Goal: Information Seeking & Learning: Check status

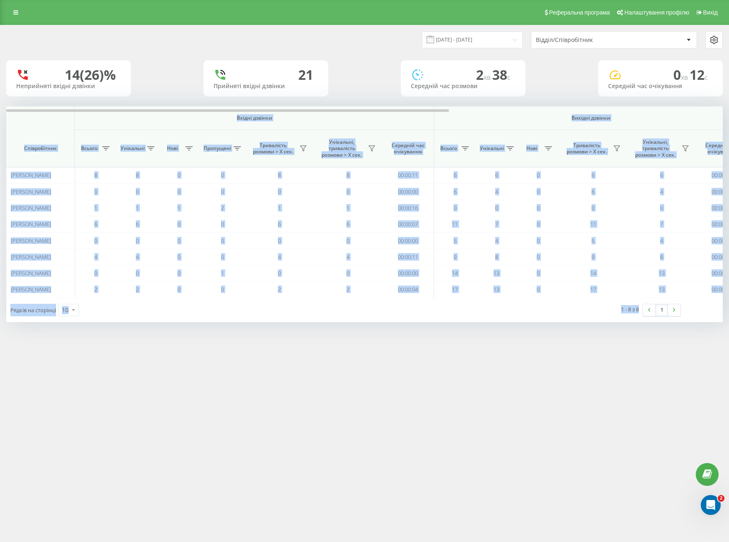
drag, startPoint x: 13, startPoint y: 12, endPoint x: 25, endPoint y: 29, distance: 21.1
click at [13, 12] on link at bounding box center [15, 13] width 15 height 12
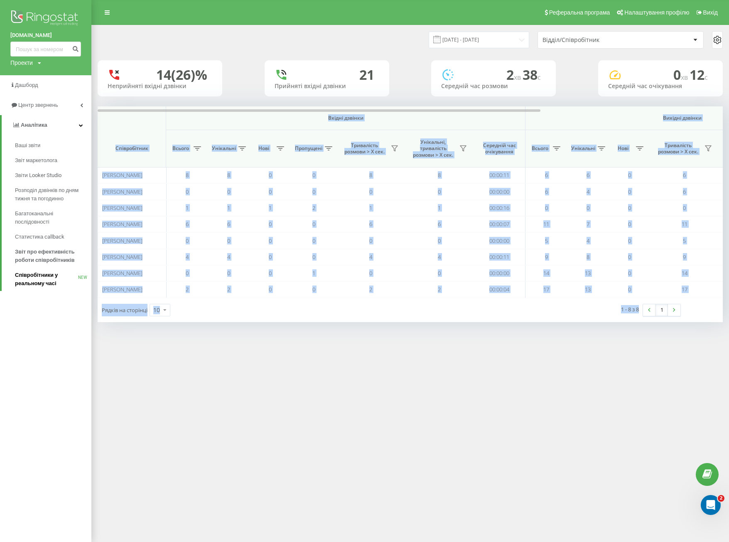
click at [49, 283] on span "Співробітники у реальному часі" at bounding box center [46, 279] width 63 height 17
click at [47, 277] on span "Співробітники у реальному часі" at bounding box center [46, 279] width 63 height 17
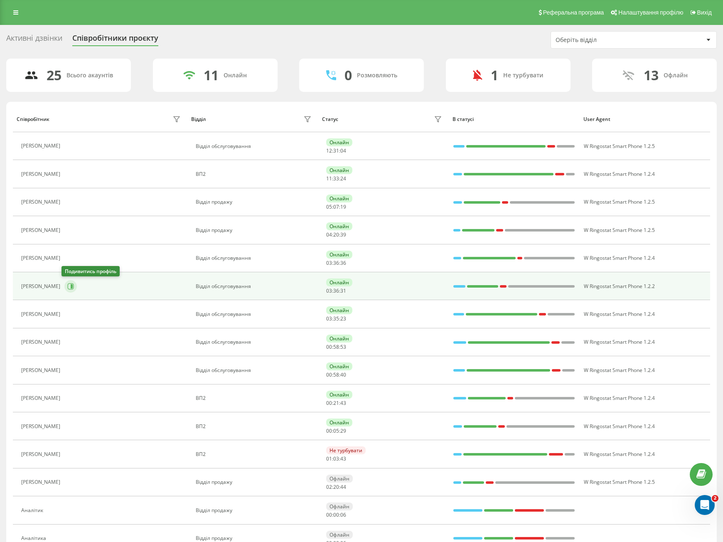
click at [67, 288] on icon at bounding box center [70, 286] width 7 height 7
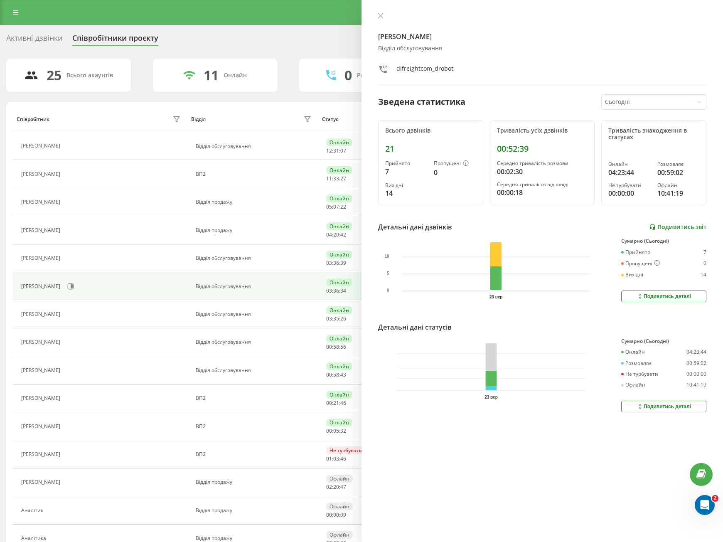
click at [659, 224] on link "Подивитись звіт" at bounding box center [677, 227] width 57 height 7
click at [384, 21] on div "Богдан Дробот Відділ обслуговування difreightcom_drobot" at bounding box center [542, 48] width 328 height 73
click at [384, 18] on button at bounding box center [380, 16] width 11 height 8
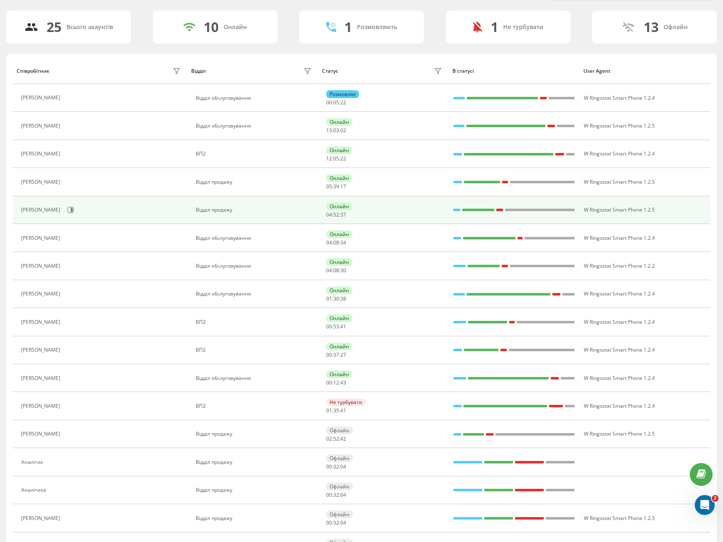
scroll to position [125, 0]
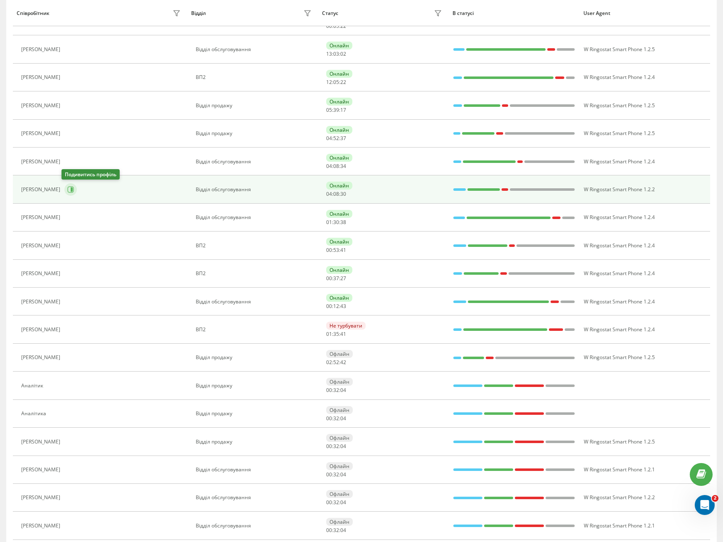
click at [69, 186] on icon at bounding box center [70, 189] width 7 height 7
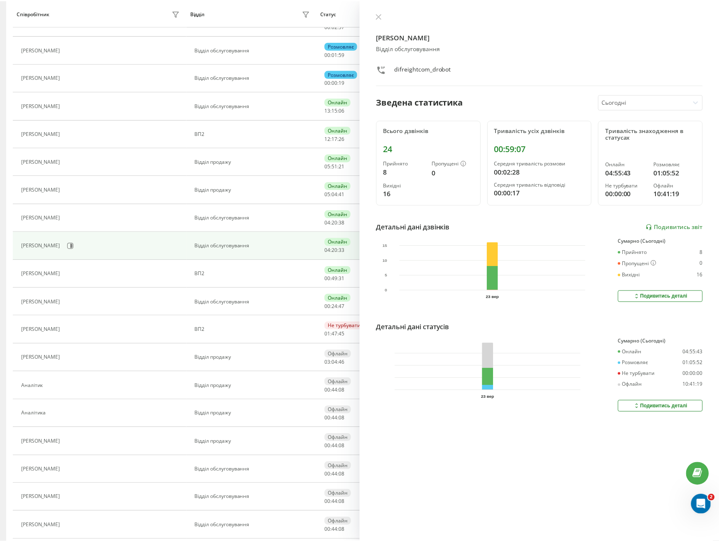
scroll to position [69, 0]
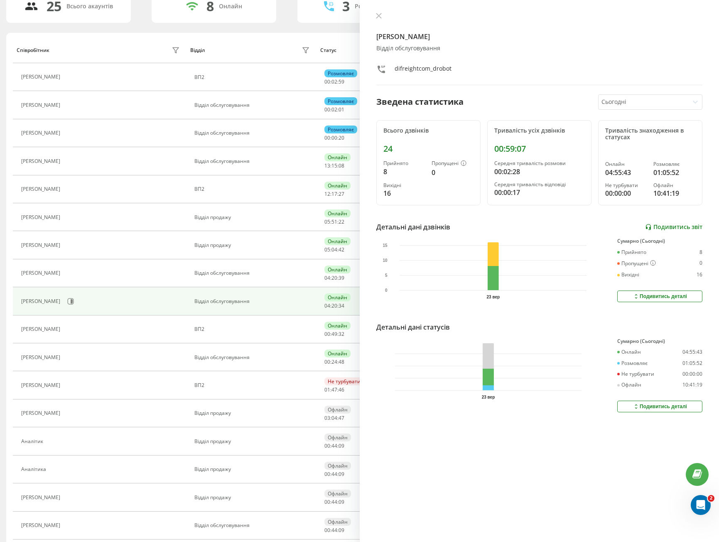
click at [668, 227] on link "Подивитись звіт" at bounding box center [673, 227] width 57 height 7
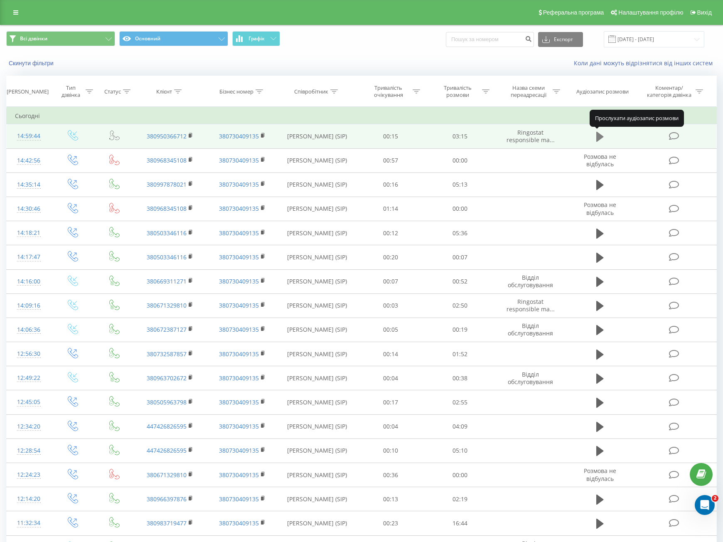
click at [598, 135] on icon at bounding box center [599, 137] width 7 height 10
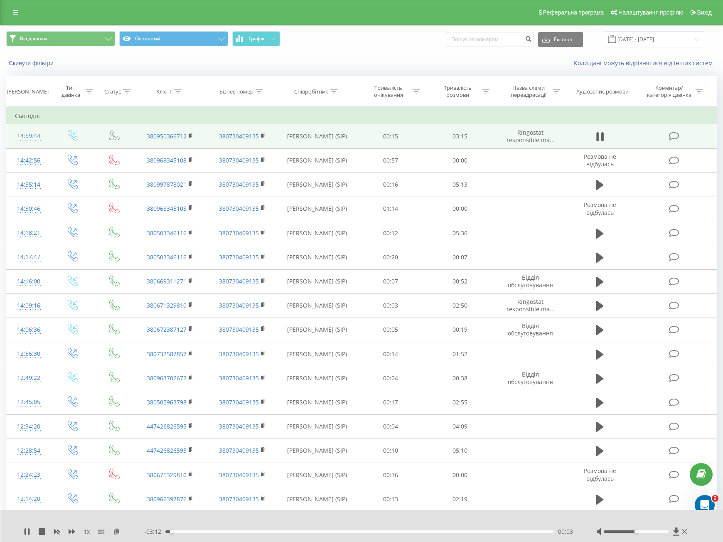
click at [332, 532] on div "00:03" at bounding box center [359, 531] width 389 height 2
drag, startPoint x: 633, startPoint y: 531, endPoint x: 701, endPoint y: 533, distance: 68.2
click at [701, 533] on div "1 x - 01:48 01:27 01:27" at bounding box center [361, 526] width 723 height 32
click at [312, 531] on div "02:15" at bounding box center [359, 531] width 389 height 2
click at [318, 532] on div "01:16" at bounding box center [359, 531] width 389 height 2
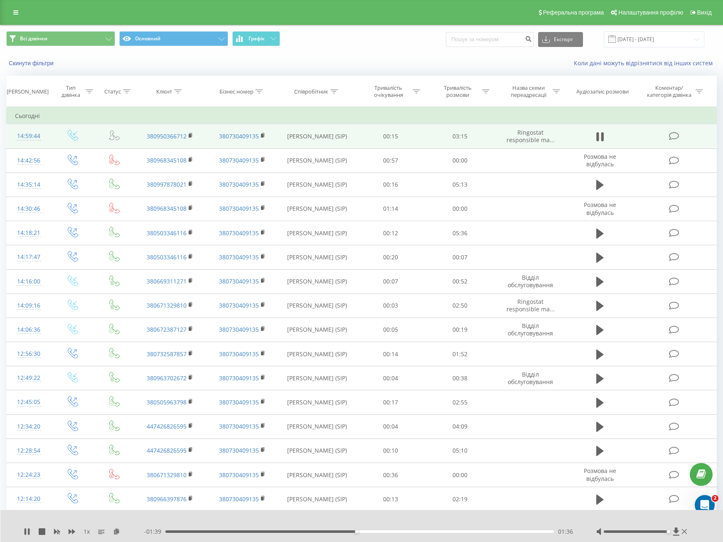
click at [21, 531] on div "1 x - 01:39 01:36 01:36" at bounding box center [361, 526] width 723 height 32
click at [23, 532] on div "1 x - 01:38 01:37 01:37" at bounding box center [361, 526] width 723 height 32
click at [26, 532] on icon at bounding box center [26, 531] width 2 height 7
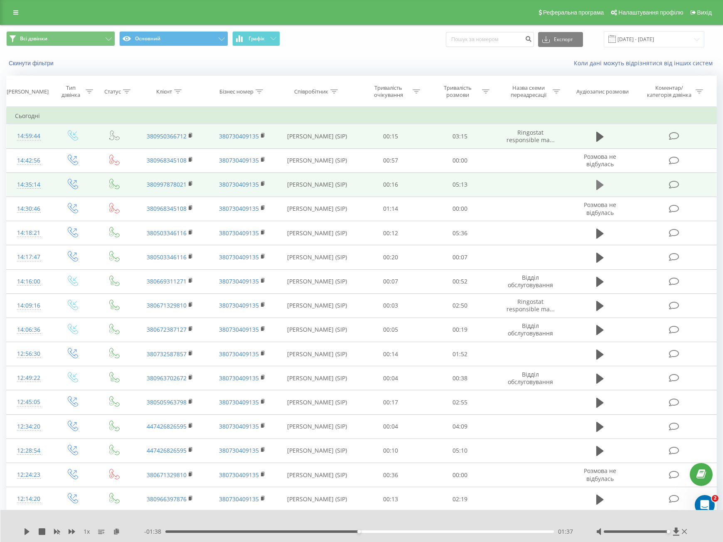
click at [603, 183] on icon at bounding box center [599, 185] width 7 height 12
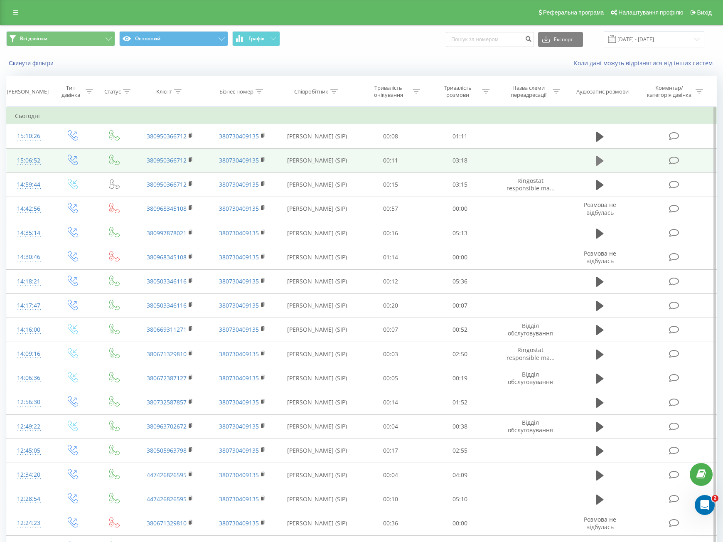
click at [604, 163] on button at bounding box center [600, 161] width 12 height 12
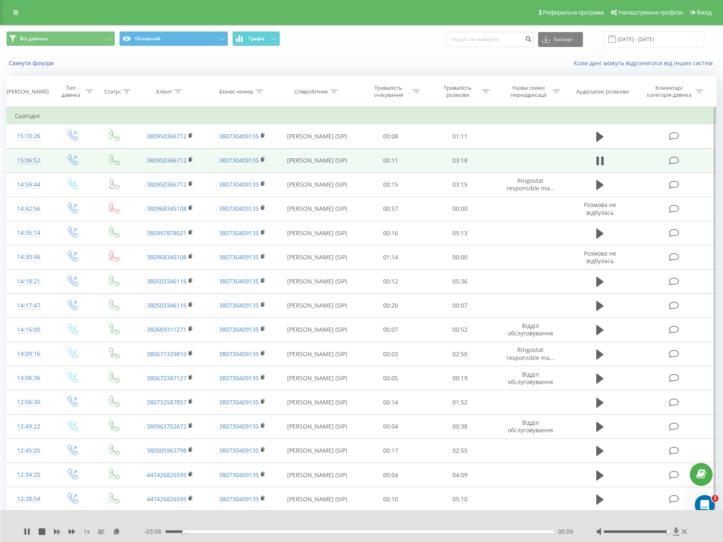
drag, startPoint x: 635, startPoint y: 532, endPoint x: 679, endPoint y: 530, distance: 43.2
click at [678, 531] on div at bounding box center [642, 531] width 93 height 8
drag, startPoint x: 166, startPoint y: 530, endPoint x: 138, endPoint y: 529, distance: 27.9
click at [138, 529] on div "1 x - 03:18 00:00 00:00" at bounding box center [356, 531] width 665 height 8
click at [604, 158] on button at bounding box center [600, 161] width 12 height 12
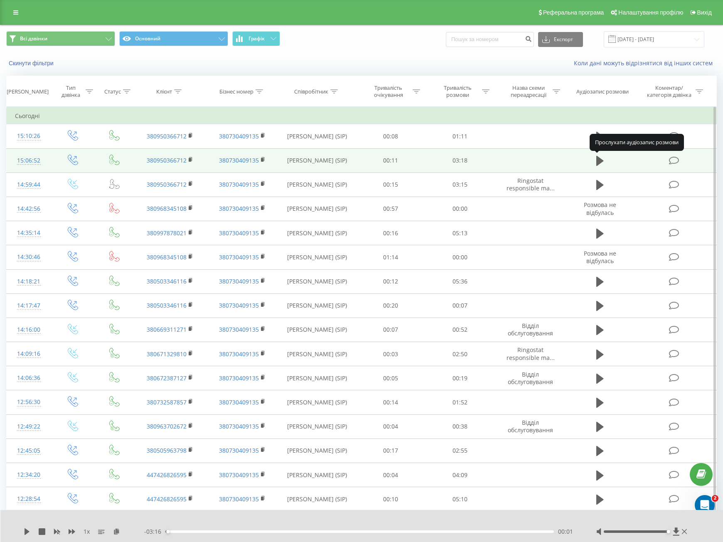
click at [604, 158] on button at bounding box center [600, 161] width 12 height 12
click at [599, 167] on button at bounding box center [600, 161] width 12 height 12
click at [599, 166] on icon at bounding box center [599, 161] width 7 height 12
click at [28, 529] on icon at bounding box center [27, 531] width 7 height 7
click at [195, 533] on div "- 02:11 01:06 01:06" at bounding box center [359, 531] width 431 height 8
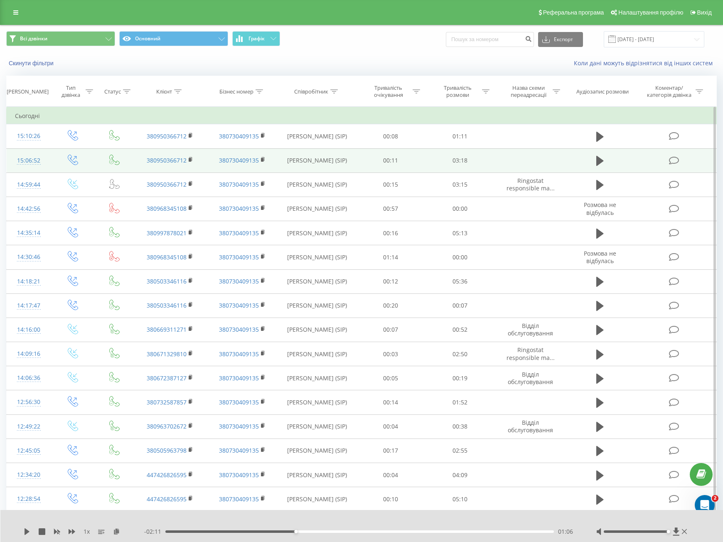
click at [217, 529] on div "- 02:11 01:06 01:06" at bounding box center [359, 531] width 431 height 8
click at [217, 532] on div "00:26" at bounding box center [359, 531] width 389 height 2
click at [28, 532] on icon at bounding box center [27, 531] width 5 height 7
click at [29, 530] on icon at bounding box center [29, 531] width 2 height 7
click at [24, 532] on icon at bounding box center [27, 531] width 7 height 7
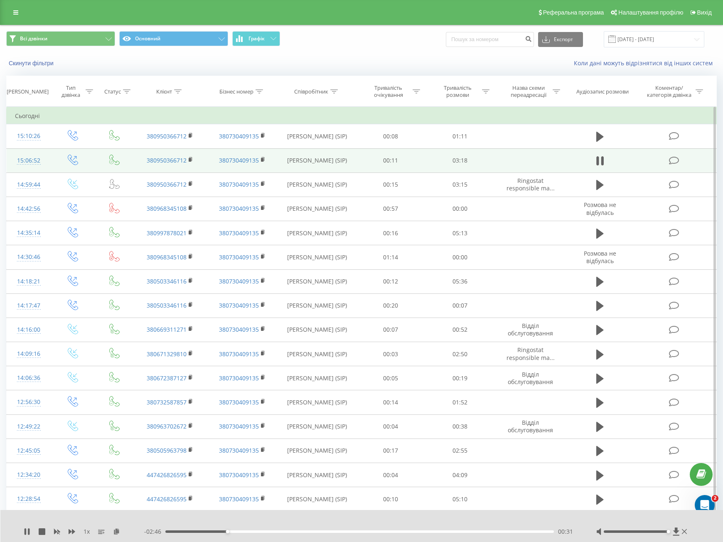
click at [24, 532] on icon at bounding box center [27, 531] width 7 height 7
click at [24, 536] on div "1 x - 02:45 00:32 00:32" at bounding box center [361, 526] width 723 height 32
click at [25, 533] on icon at bounding box center [27, 531] width 5 height 7
click at [87, 529] on span "1 x" at bounding box center [87, 531] width 6 height 8
click at [89, 530] on span "1 x" at bounding box center [87, 531] width 6 height 8
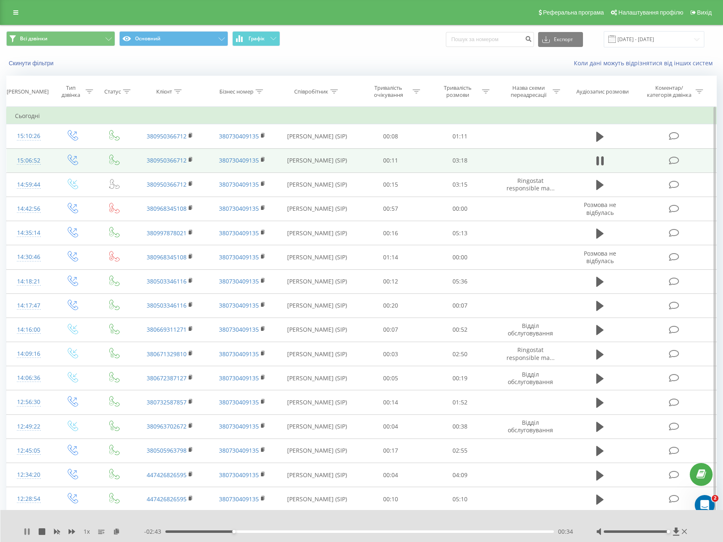
click at [24, 534] on icon at bounding box center [27, 531] width 7 height 7
click at [596, 156] on icon at bounding box center [599, 161] width 7 height 12
click at [602, 159] on icon at bounding box center [602, 160] width 2 height 9
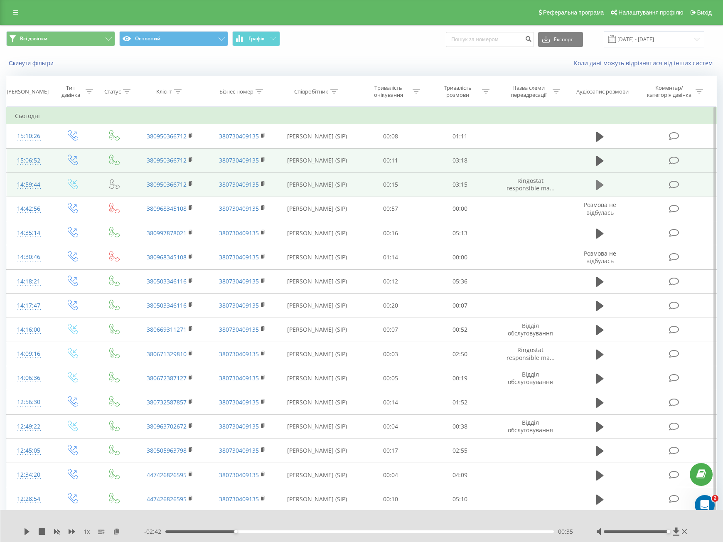
click at [595, 187] on button at bounding box center [600, 185] width 12 height 12
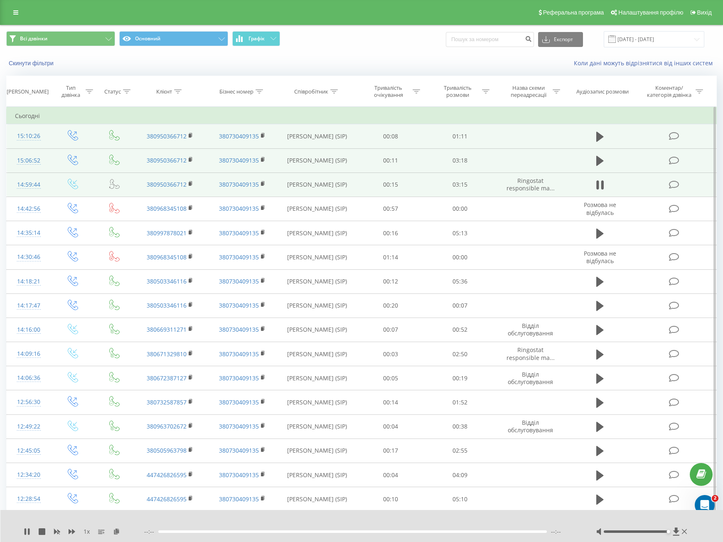
click at [602, 147] on td at bounding box center [600, 136] width 66 height 24
click at [602, 142] on icon at bounding box center [599, 137] width 7 height 12
click at [596, 163] on icon at bounding box center [599, 161] width 7 height 10
click at [601, 163] on icon at bounding box center [599, 161] width 7 height 12
click at [599, 160] on icon at bounding box center [599, 161] width 7 height 10
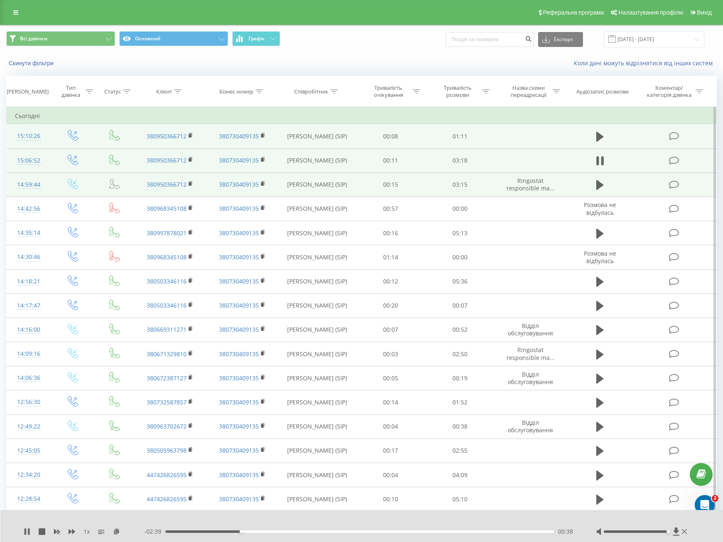
click at [182, 533] on div "- 02:39 00:38 00:38" at bounding box center [359, 531] width 431 height 8
drag, startPoint x: 243, startPoint y: 532, endPoint x: 224, endPoint y: 532, distance: 19.1
click at [229, 532] on div "00:33" at bounding box center [230, 531] width 3 height 3
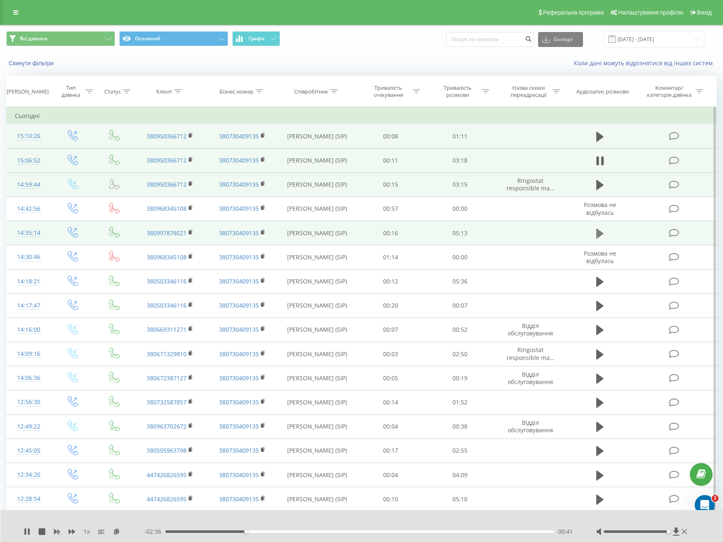
click at [598, 231] on icon at bounding box center [599, 233] width 7 height 10
click at [269, 531] on div "00:00" at bounding box center [359, 531] width 389 height 2
click at [301, 532] on div "01:24" at bounding box center [359, 531] width 389 height 2
click at [315, 532] on div "02:00" at bounding box center [359, 531] width 389 height 2
click at [598, 187] on icon at bounding box center [599, 185] width 7 height 10
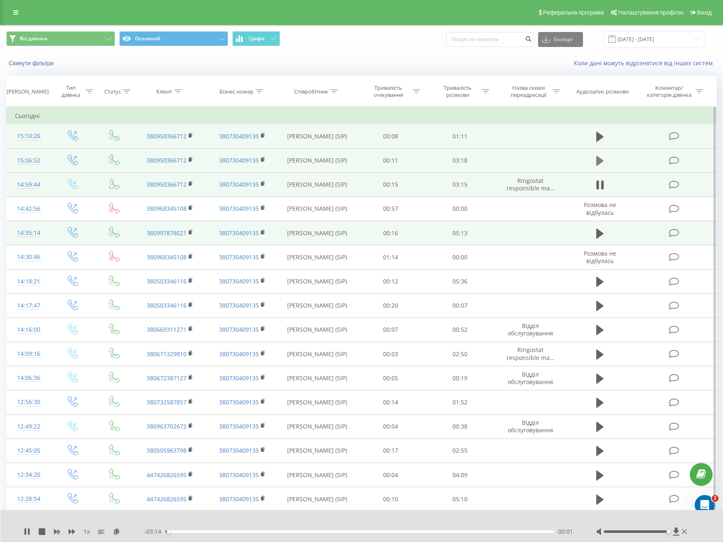
click at [601, 159] on icon at bounding box center [599, 161] width 7 height 10
click at [603, 232] on icon at bounding box center [599, 234] width 7 height 12
click at [310, 530] on div "- 03:03 02:10 02:10" at bounding box center [359, 531] width 431 height 8
click at [594, 186] on button at bounding box center [600, 185] width 12 height 12
click at [328, 532] on div "00:02" at bounding box center [359, 531] width 389 height 2
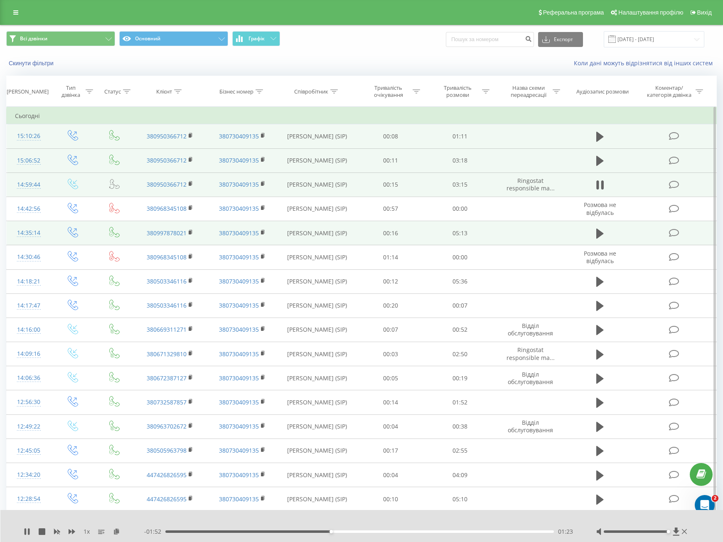
click at [318, 532] on div "01:23" at bounding box center [359, 531] width 389 height 2
click at [300, 532] on div "01:17" at bounding box center [359, 531] width 389 height 2
click at [271, 532] on div "01:09" at bounding box center [359, 531] width 389 height 2
click at [282, 532] on div "01:28" at bounding box center [359, 531] width 389 height 2
click at [678, 532] on icon at bounding box center [676, 531] width 7 height 8
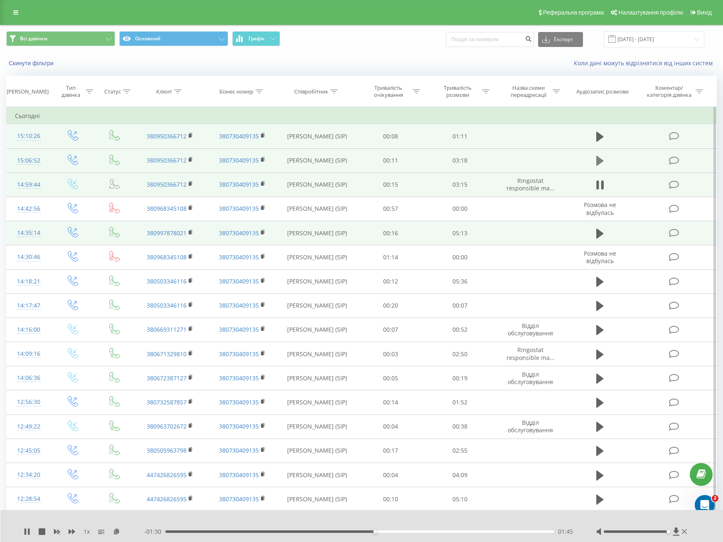
click at [599, 158] on icon at bounding box center [599, 161] width 7 height 12
click at [600, 140] on icon at bounding box center [599, 137] width 7 height 10
click at [674, 534] on icon at bounding box center [676, 531] width 7 height 8
click at [11, 7] on link at bounding box center [15, 13] width 15 height 12
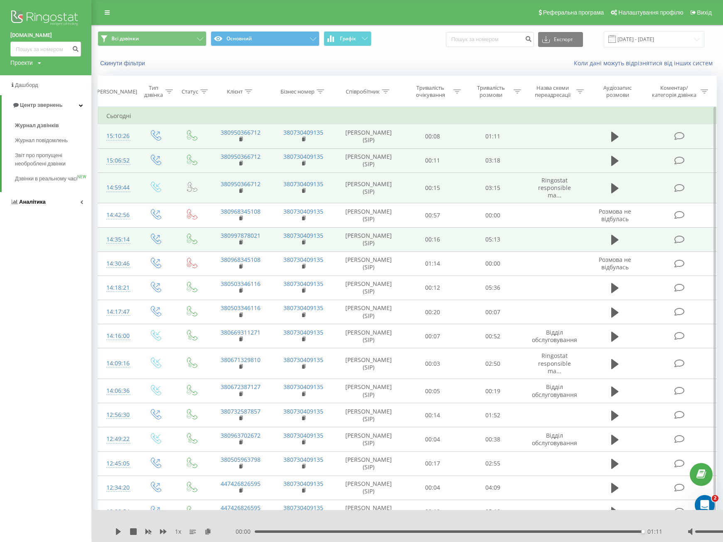
click at [41, 205] on span "Аналiтика" at bounding box center [32, 202] width 27 height 6
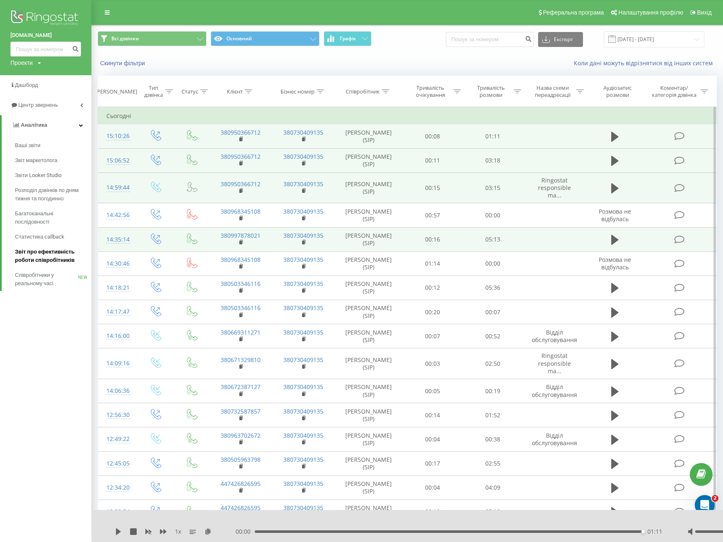
click at [55, 257] on span "Звіт про ефективність роботи співробітників" at bounding box center [51, 256] width 72 height 17
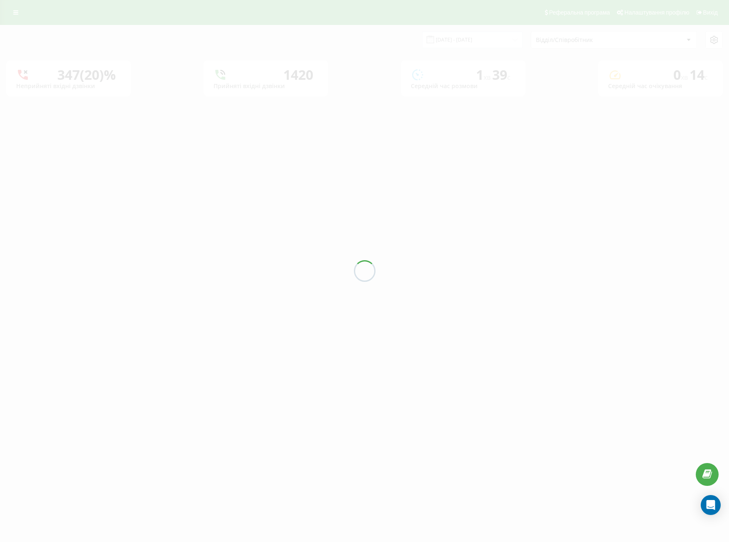
click at [568, 42] on div "Відділ/Співробітник" at bounding box center [585, 40] width 99 height 7
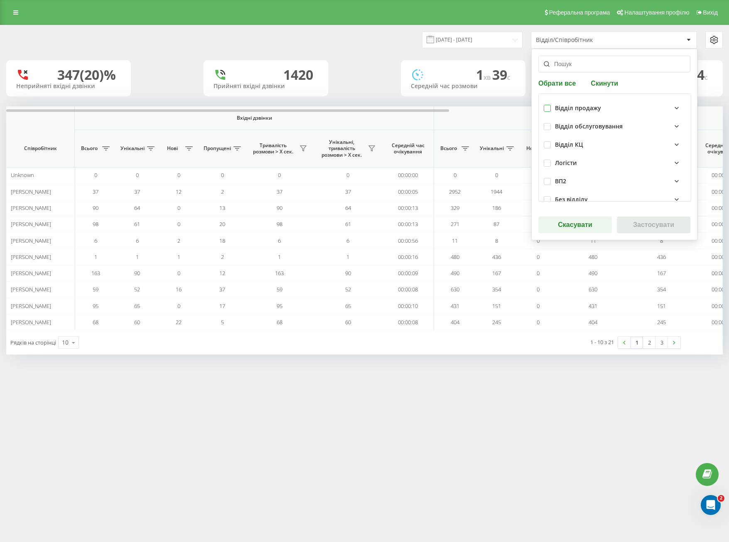
click at [547, 105] on label at bounding box center [547, 105] width 7 height 0
checkbox input "true"
click at [547, 123] on label at bounding box center [547, 123] width 7 height 0
checkbox input "true"
click at [657, 227] on button "Застосувати" at bounding box center [654, 225] width 74 height 17
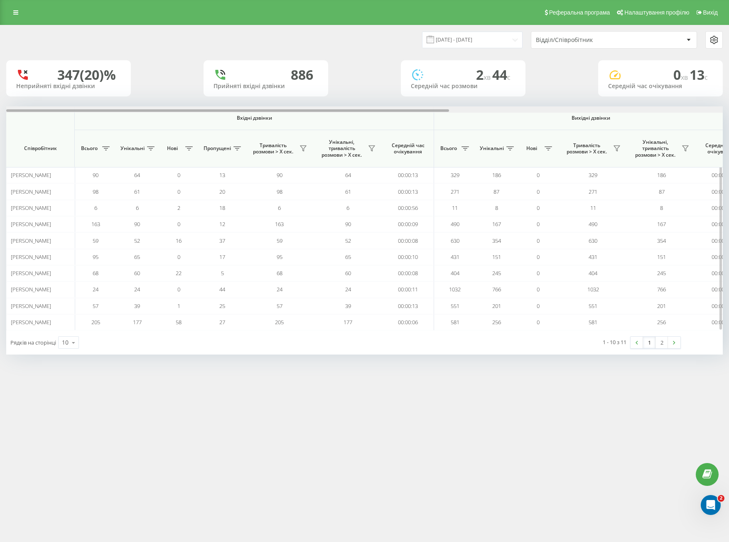
scroll to position [0, 443]
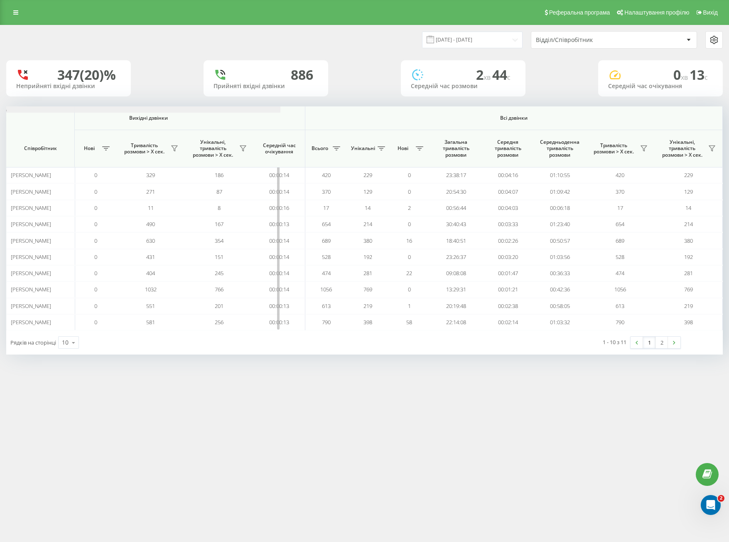
drag, startPoint x: 431, startPoint y: 108, endPoint x: 522, endPoint y: 111, distance: 91.5
click at [522, 111] on div at bounding box center [364, 109] width 717 height 6
click at [492, 44] on input "[DATE] - [DATE]" at bounding box center [472, 40] width 101 height 16
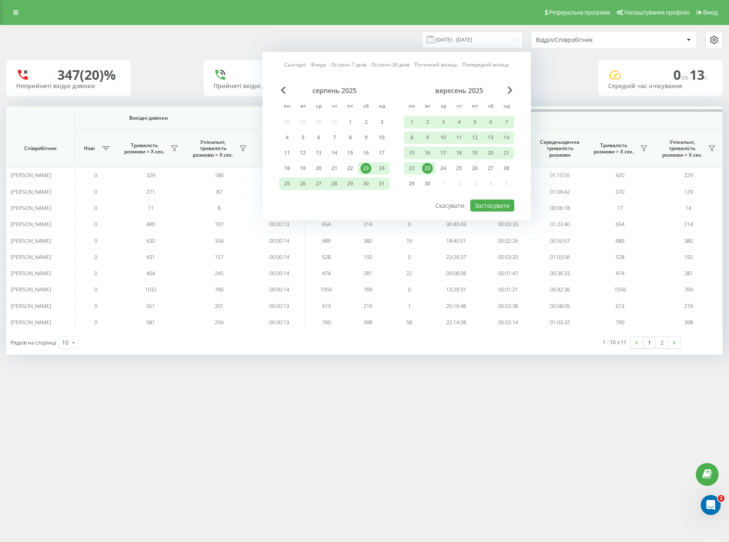
click at [427, 172] on div "23" at bounding box center [427, 168] width 11 height 11
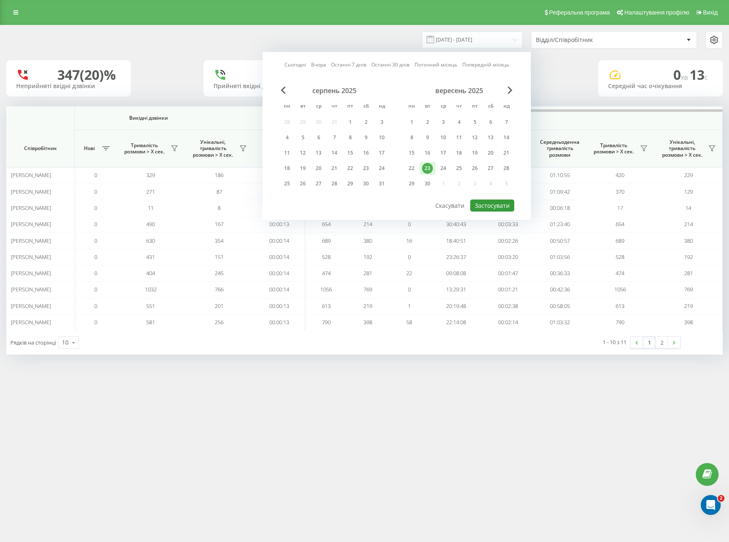
click at [485, 208] on button "Застосувати" at bounding box center [492, 205] width 44 height 12
type input "[DATE] - [DATE]"
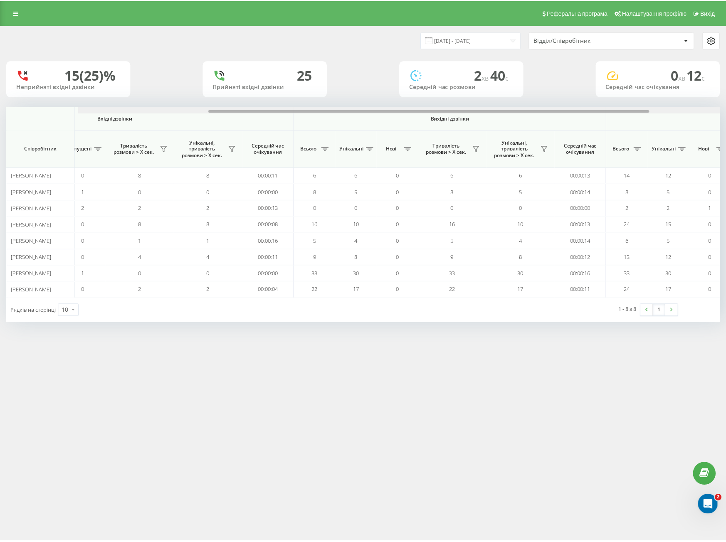
scroll to position [0, 443]
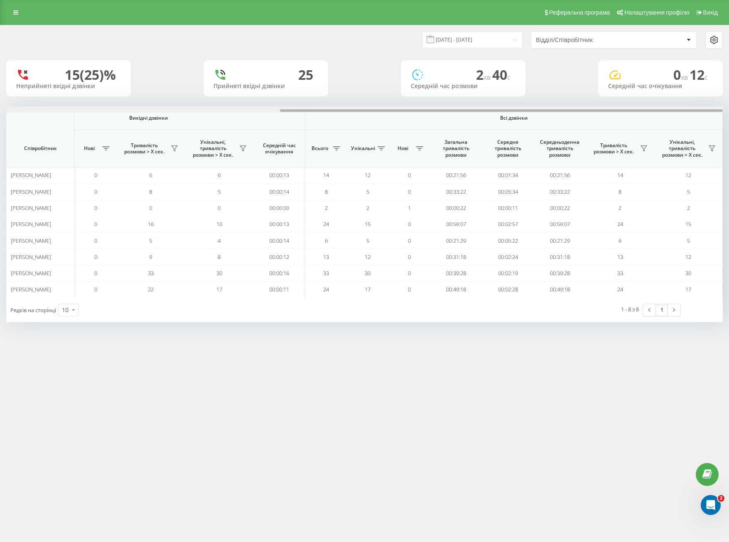
drag, startPoint x: 425, startPoint y: 110, endPoint x: 745, endPoint y: 103, distance: 319.7
click at [729, 103] on html "[DOMAIN_NAME] Проекти [DOMAIN_NAME] Дашборд Центр звернень Аналiтика Ваші звіти…" at bounding box center [364, 271] width 729 height 542
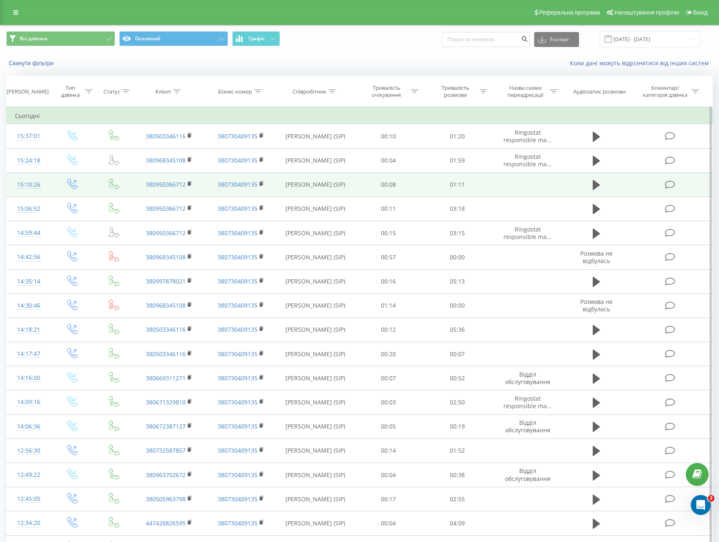
click at [586, 185] on td at bounding box center [597, 184] width 66 height 24
click at [590, 180] on td at bounding box center [597, 184] width 66 height 24
click at [595, 183] on icon at bounding box center [596, 185] width 7 height 10
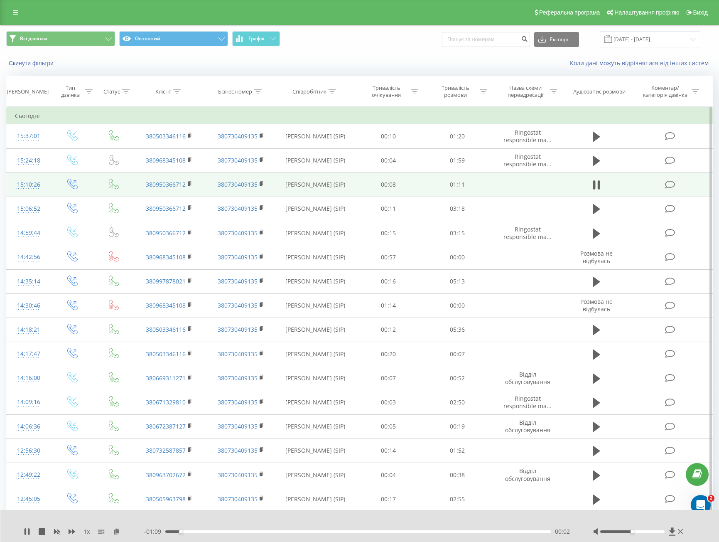
drag, startPoint x: 631, startPoint y: 533, endPoint x: 663, endPoint y: 512, distance: 38.4
click at [659, 531] on div at bounding box center [639, 531] width 92 height 8
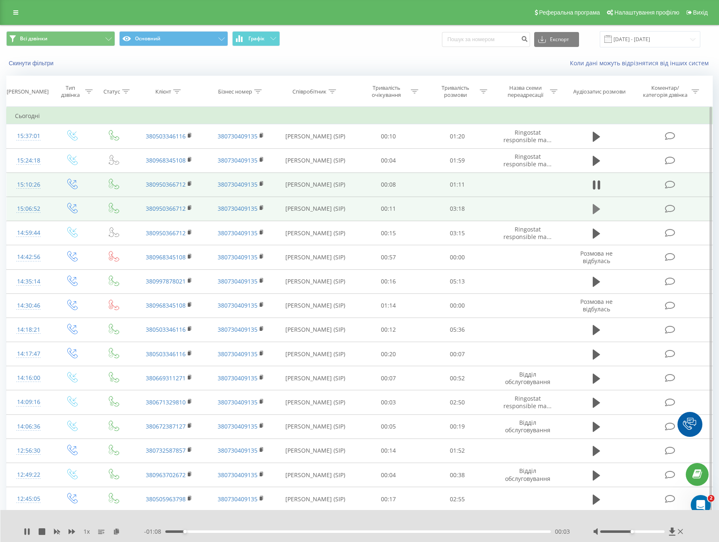
click at [598, 210] on icon at bounding box center [596, 209] width 7 height 10
click at [674, 532] on icon at bounding box center [672, 531] width 7 height 8
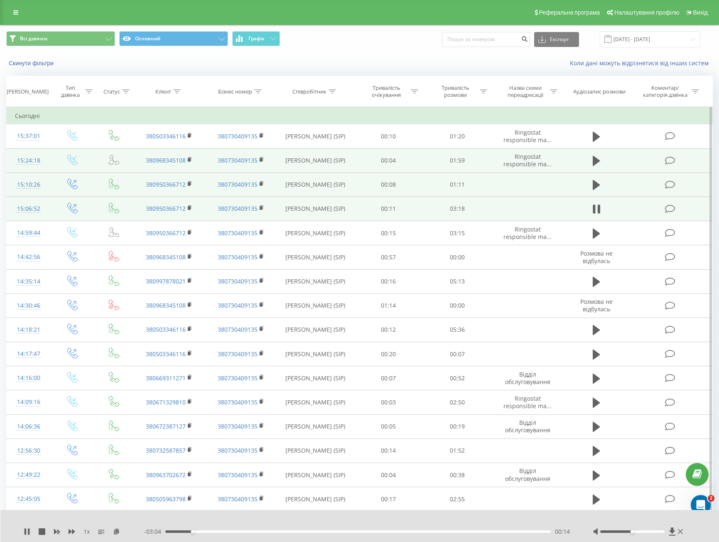
click at [589, 160] on td at bounding box center [597, 160] width 66 height 24
click at [596, 158] on icon at bounding box center [596, 161] width 7 height 12
click at [599, 183] on icon at bounding box center [596, 185] width 7 height 12
click at [596, 207] on icon at bounding box center [596, 209] width 7 height 10
click at [458, 529] on div "- 03:18 00:00 00:00" at bounding box center [358, 531] width 428 height 8
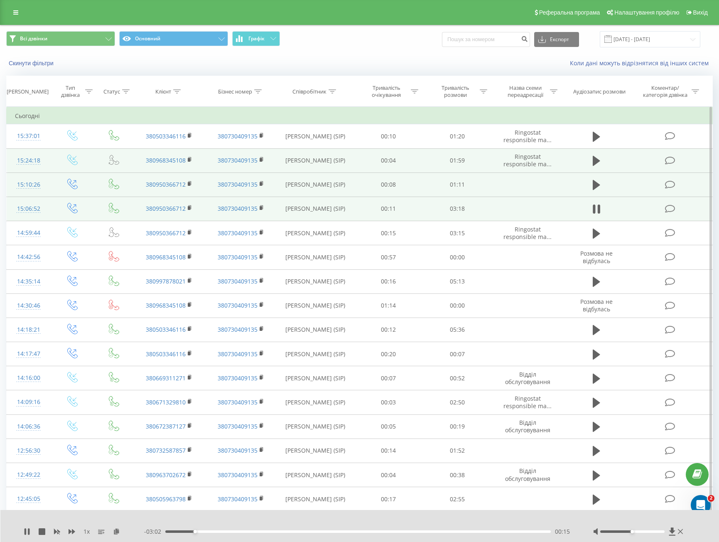
click at [458, 530] on div "00:15" at bounding box center [358, 531] width 386 height 2
click at [392, 529] on div "- 00:45 02:32 02:32" at bounding box center [358, 531] width 428 height 8
click at [385, 532] on div "02:32" at bounding box center [358, 531] width 386 height 2
click at [630, 534] on div at bounding box center [639, 531] width 92 height 8
click at [631, 533] on div "Accessibility label" at bounding box center [632, 531] width 3 height 3
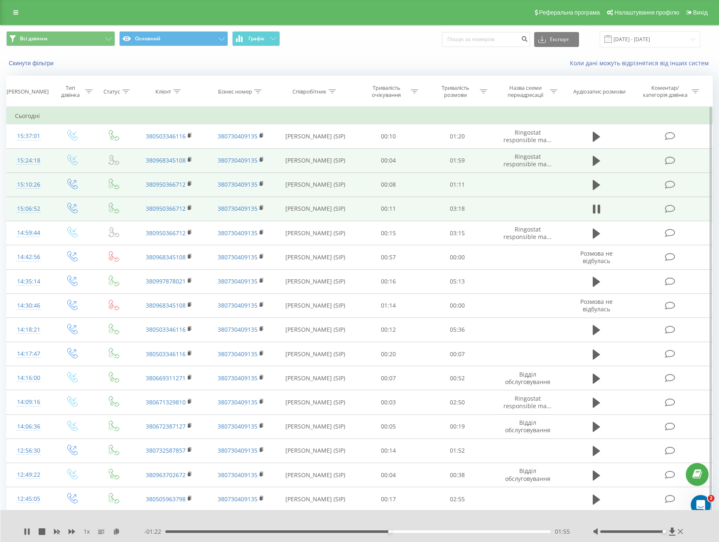
drag, startPoint x: 631, startPoint y: 533, endPoint x: 667, endPoint y: 529, distance: 35.5
click at [667, 529] on div at bounding box center [639, 531] width 92 height 8
click at [363, 531] on div "01:41" at bounding box center [358, 531] width 386 height 2
drag, startPoint x: 350, startPoint y: 531, endPoint x: 322, endPoint y: 529, distance: 28.3
click at [322, 530] on div "01:33" at bounding box center [358, 531] width 386 height 2
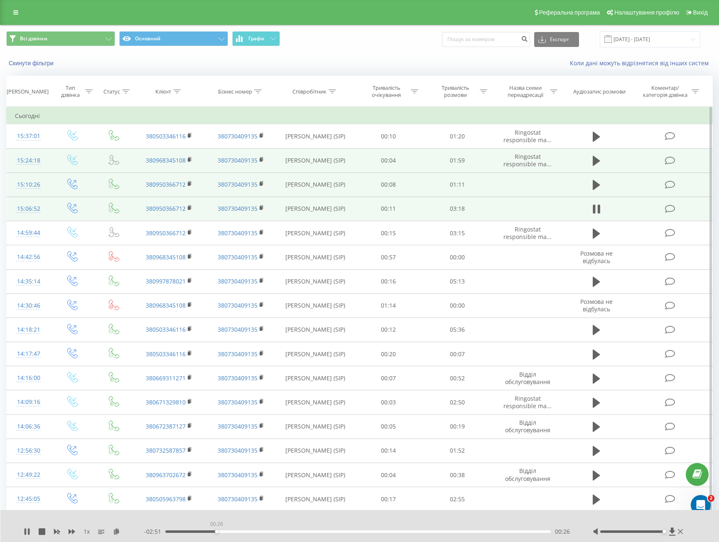
drag, startPoint x: 320, startPoint y: 531, endPoint x: 207, endPoint y: 527, distance: 113.1
click at [207, 530] on div "00:26" at bounding box center [358, 531] width 386 height 2
drag, startPoint x: 206, startPoint y: 532, endPoint x: 187, endPoint y: 532, distance: 19.5
click at [187, 532] on div "00:14" at bounding box center [358, 531] width 386 height 2
click at [187, 532] on div "00:00" at bounding box center [358, 531] width 386 height 2
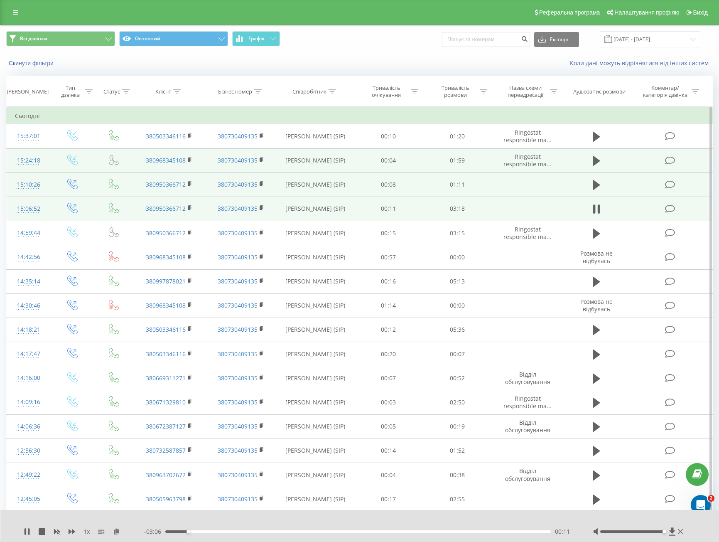
click at [193, 529] on div "- 03:06 00:11 00:11" at bounding box center [358, 531] width 428 height 8
click at [198, 532] on div "00:16" at bounding box center [358, 531] width 386 height 2
click at [214, 531] on div "00:17" at bounding box center [358, 531] width 386 height 2
click at [224, 532] on div "00:30" at bounding box center [358, 531] width 386 height 2
click at [238, 533] on div "- 02:47 00:30 00:30" at bounding box center [358, 531] width 428 height 8
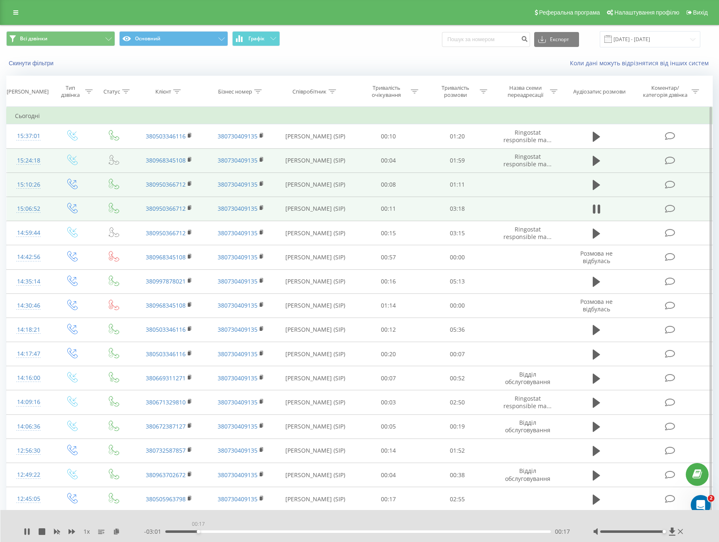
drag, startPoint x: 226, startPoint y: 532, endPoint x: 198, endPoint y: 528, distance: 27.7
click at [198, 530] on div "00:17" at bounding box center [358, 531] width 386 height 2
drag, startPoint x: 202, startPoint y: 531, endPoint x: 174, endPoint y: 530, distance: 27.4
click at [199, 530] on div "00:17" at bounding box center [200, 531] width 3 height 3
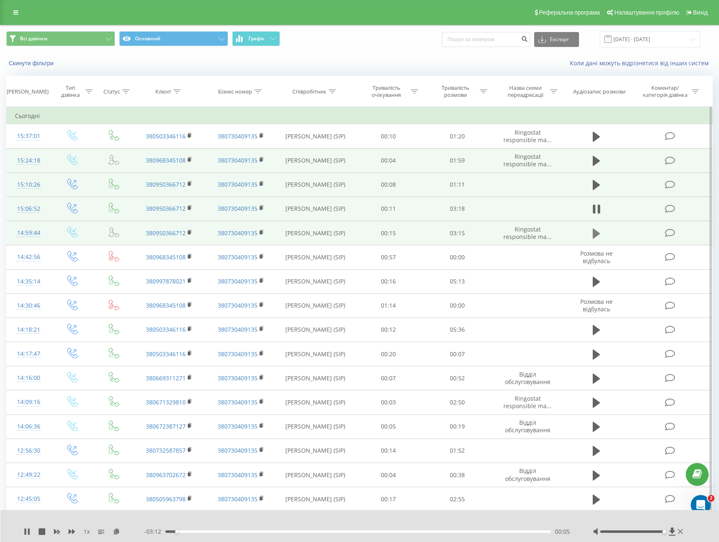
click at [596, 236] on icon at bounding box center [596, 233] width 7 height 10
click at [178, 531] on div "00:02" at bounding box center [358, 531] width 386 height 2
click at [190, 530] on div "00:12" at bounding box center [358, 531] width 386 height 2
click at [214, 532] on div "00:24" at bounding box center [358, 531] width 386 height 2
drag, startPoint x: 211, startPoint y: 532, endPoint x: 187, endPoint y: 532, distance: 24.1
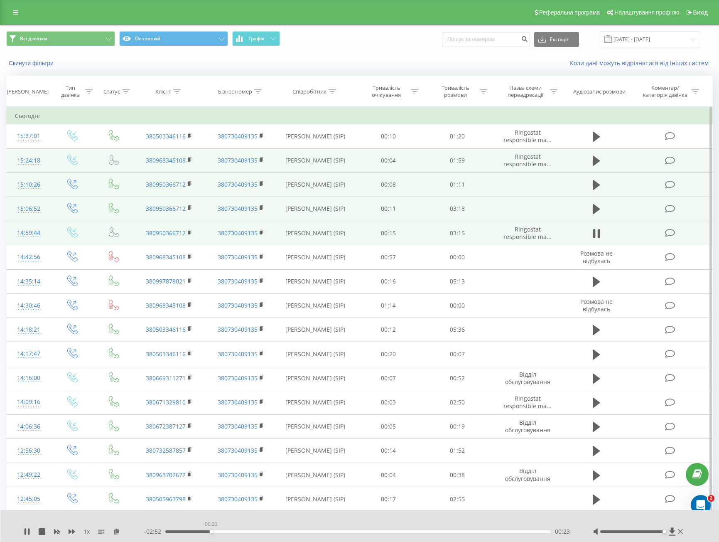
click at [187, 532] on div "00:23" at bounding box center [358, 531] width 386 height 2
drag, startPoint x: 187, startPoint y: 532, endPoint x: 323, endPoint y: 533, distance: 135.5
click at [281, 532] on div "00:34" at bounding box center [358, 531] width 386 height 2
drag, startPoint x: 289, startPoint y: 532, endPoint x: 498, endPoint y: 530, distance: 209.1
click at [465, 530] on div "02:31" at bounding box center [463, 531] width 3 height 3
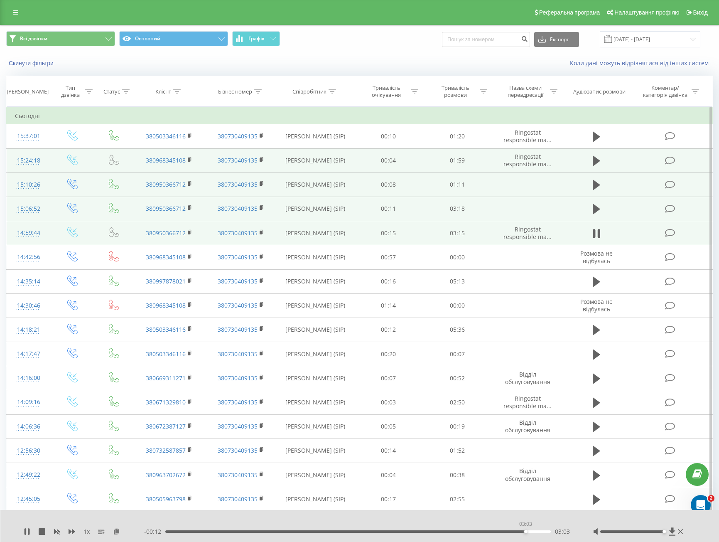
drag, startPoint x: 501, startPoint y: 532, endPoint x: 526, endPoint y: 532, distance: 24.5
click at [526, 532] on div "03:03" at bounding box center [525, 531] width 3 height 3
click at [600, 215] on icon at bounding box center [596, 209] width 7 height 12
click at [250, 535] on div "- 03:07 00:10 00:10" at bounding box center [358, 531] width 428 height 8
click at [253, 530] on div "00:45" at bounding box center [358, 531] width 386 height 2
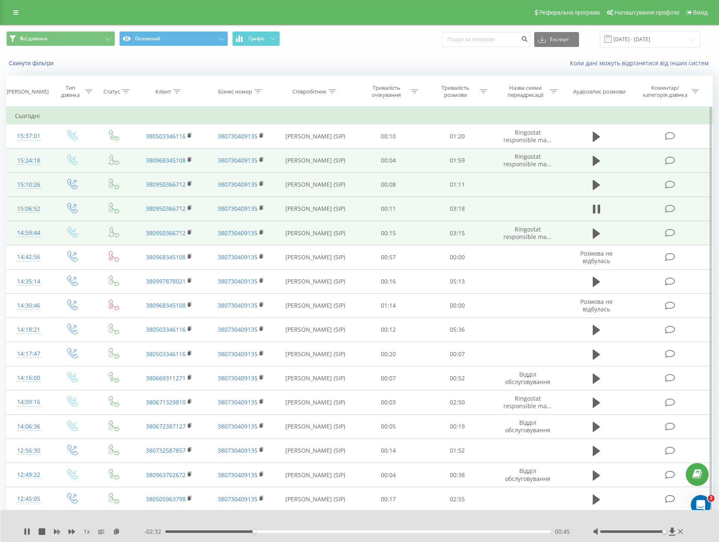
click at [301, 535] on div "- 02:32 00:45 00:45" at bounding box center [358, 531] width 428 height 8
click at [304, 531] on div "00:45" at bounding box center [358, 531] width 386 height 2
click at [346, 532] on div "01:32" at bounding box center [358, 531] width 386 height 2
click at [392, 530] on div "- 01:44 01:33 01:33" at bounding box center [358, 531] width 428 height 8
drag, startPoint x: 336, startPoint y: 532, endPoint x: 212, endPoint y: 532, distance: 124.3
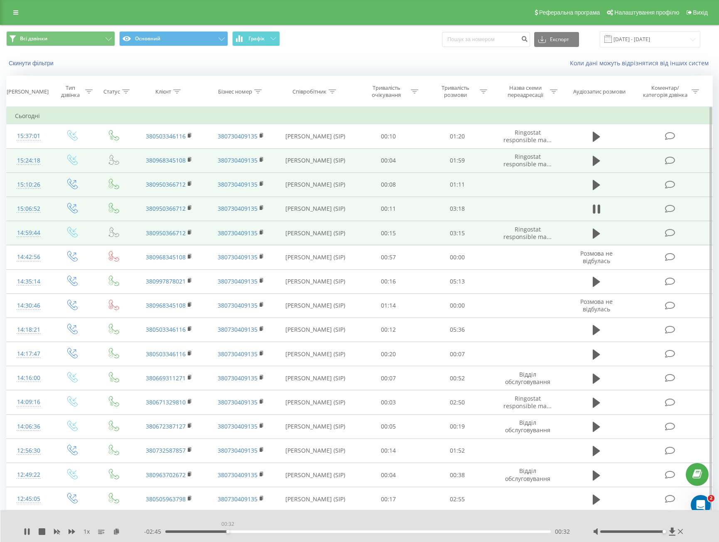
click at [212, 532] on div "00:32" at bounding box center [358, 531] width 386 height 2
click at [669, 531] on icon at bounding box center [672, 531] width 7 height 8
click at [601, 209] on icon at bounding box center [599, 208] width 2 height 9
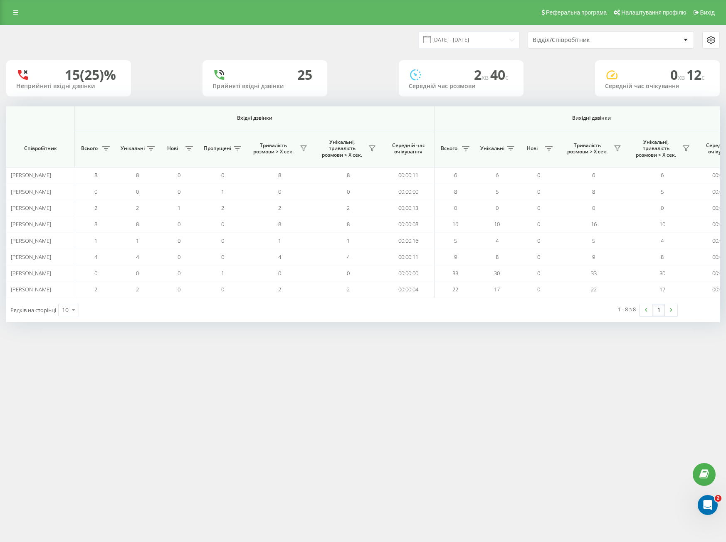
scroll to position [0, 443]
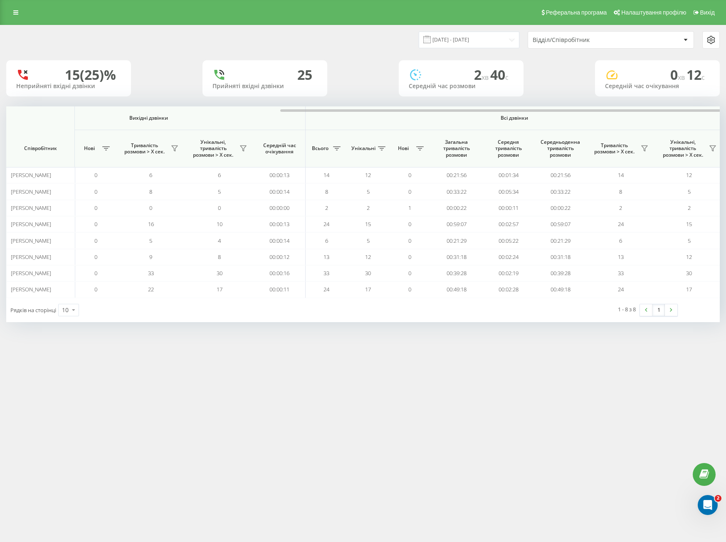
click at [568, 38] on div "Відділ/Співробітник" at bounding box center [581, 40] width 99 height 7
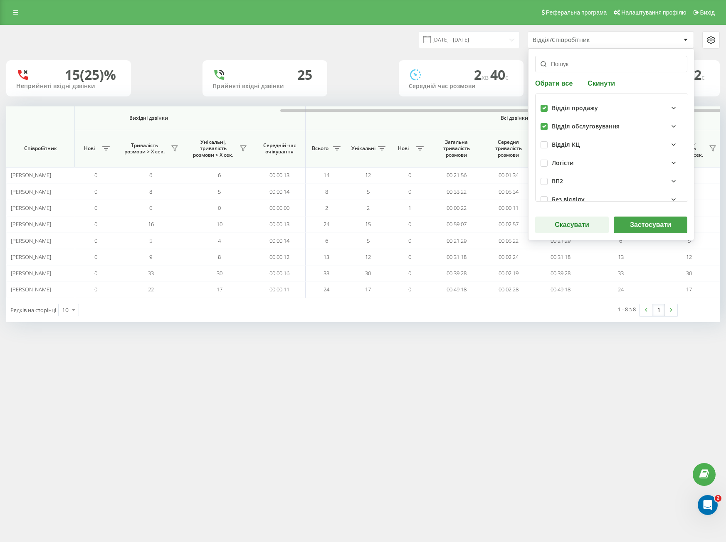
click at [649, 227] on button "Застосувати" at bounding box center [650, 225] width 74 height 17
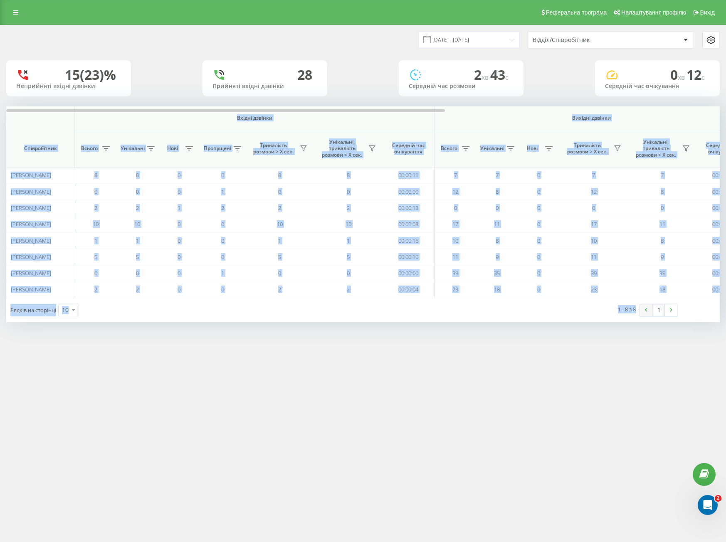
drag, startPoint x: 27, startPoint y: 121, endPoint x: 646, endPoint y: 315, distance: 649.0
click at [646, 320] on div "Вхідні дзвінки Вихідні дзвінки Всі дзвінки Співробітник Всього Унікальні Нові П…" at bounding box center [362, 213] width 713 height 215
copy div "Вхідні дзвінки Вихідні дзвінки Всі дзвінки Співробітник Всього Унікальні Нові П…"
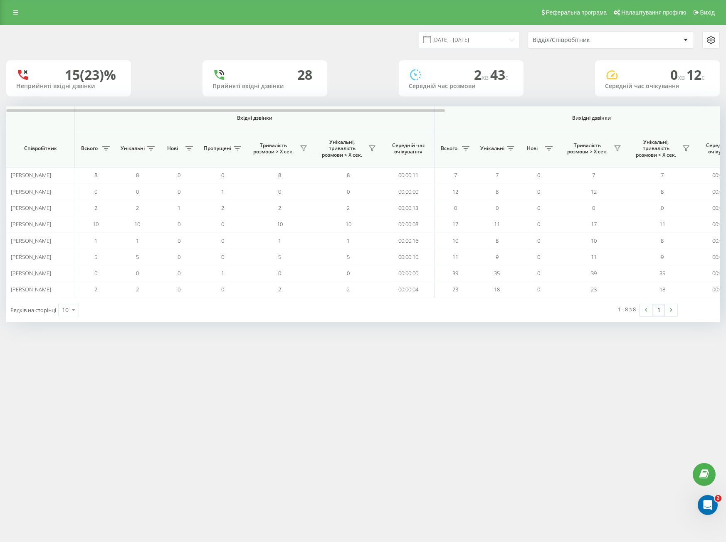
click at [552, 38] on div "Відділ/Співробітник" at bounding box center [581, 40] width 99 height 7
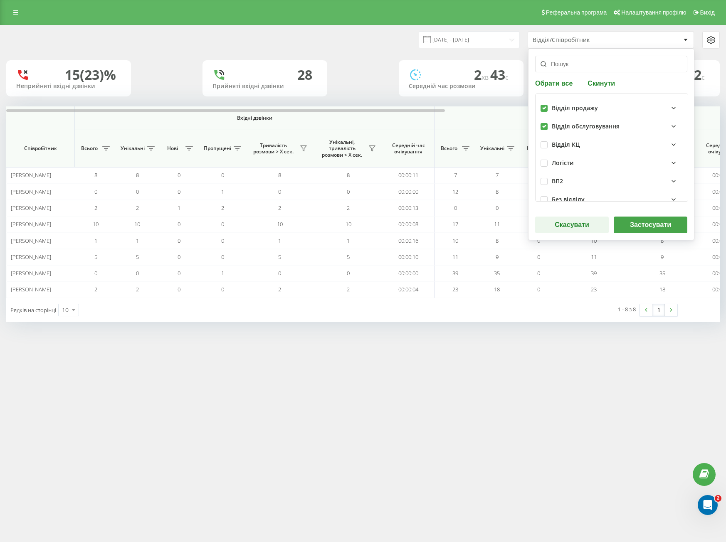
click at [630, 227] on button "Застосувати" at bounding box center [650, 225] width 74 height 17
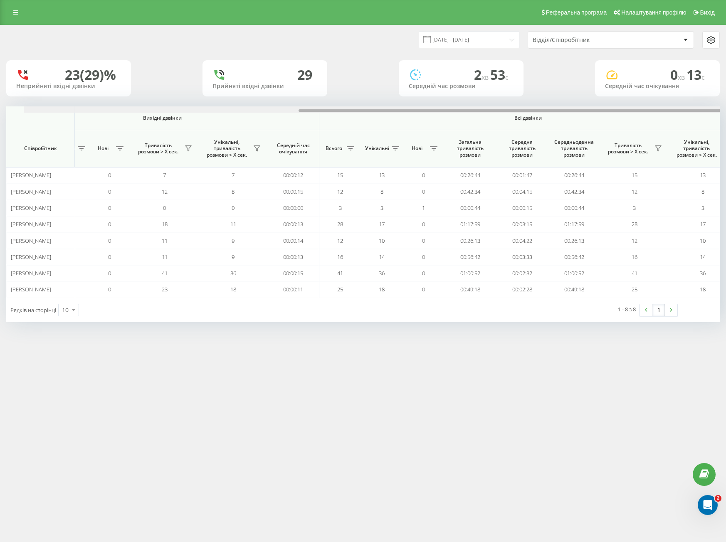
scroll to position [0, 446]
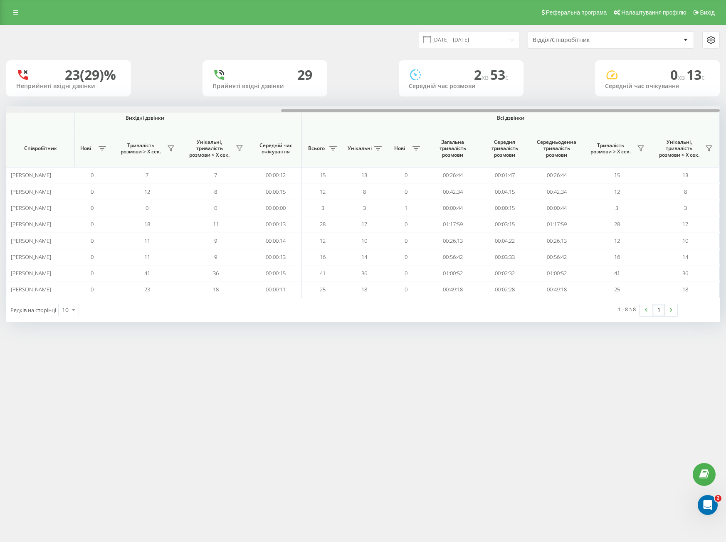
drag, startPoint x: 402, startPoint y: 112, endPoint x: 710, endPoint y: 117, distance: 308.0
click at [710, 117] on div "Вхідні дзвінки Вихідні дзвінки Всі дзвінки Співробітник Всього Унікальні Нові П…" at bounding box center [362, 201] width 713 height 191
click at [589, 38] on div "Відділ/Співробітник" at bounding box center [581, 40] width 99 height 7
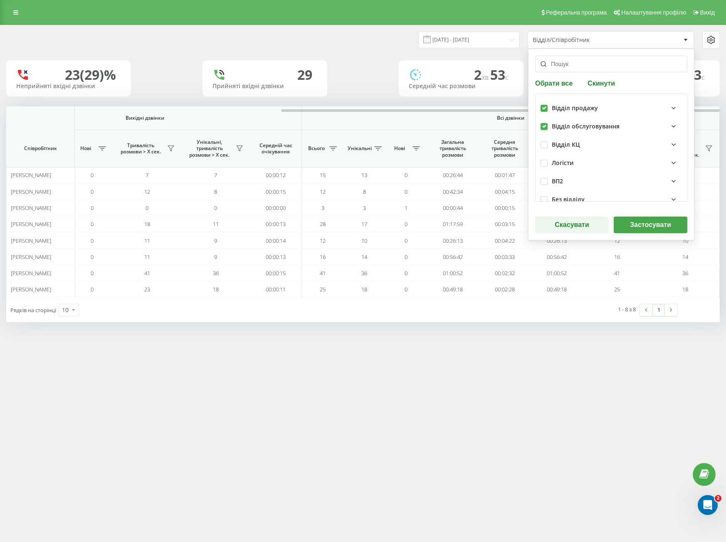
click at [638, 219] on button "Застосувати" at bounding box center [650, 225] width 74 height 17
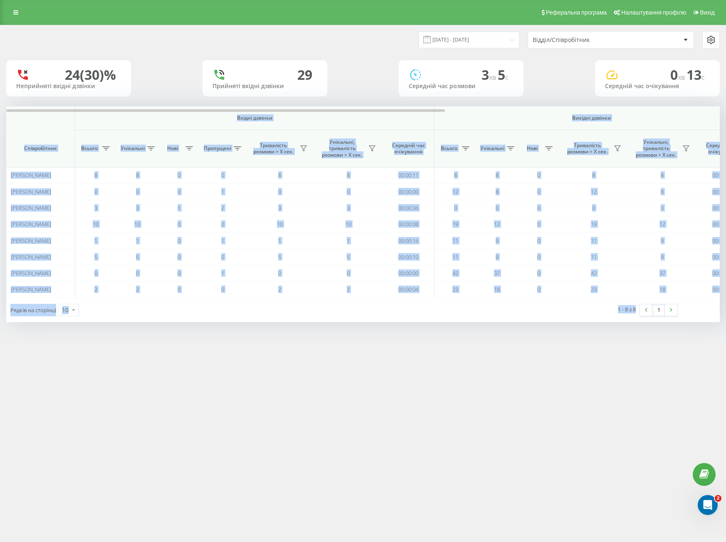
drag, startPoint x: 35, startPoint y: 121, endPoint x: 637, endPoint y: 317, distance: 633.0
click at [637, 319] on div "Вхідні дзвінки Вихідні дзвінки Всі дзвінки Співробітник Всього Унікальні Нові П…" at bounding box center [362, 213] width 713 height 215
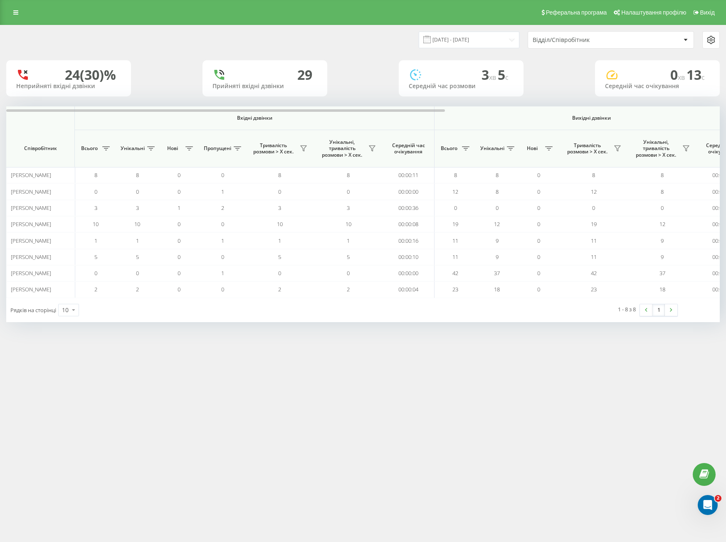
drag, startPoint x: 631, startPoint y: 310, endPoint x: 635, endPoint y: 314, distance: 5.6
click at [635, 314] on div "1 - 8 з 8 1" at bounding box center [550, 310] width 268 height 24
click at [458, 35] on input "[DATE] - [DATE]" at bounding box center [469, 40] width 101 height 16
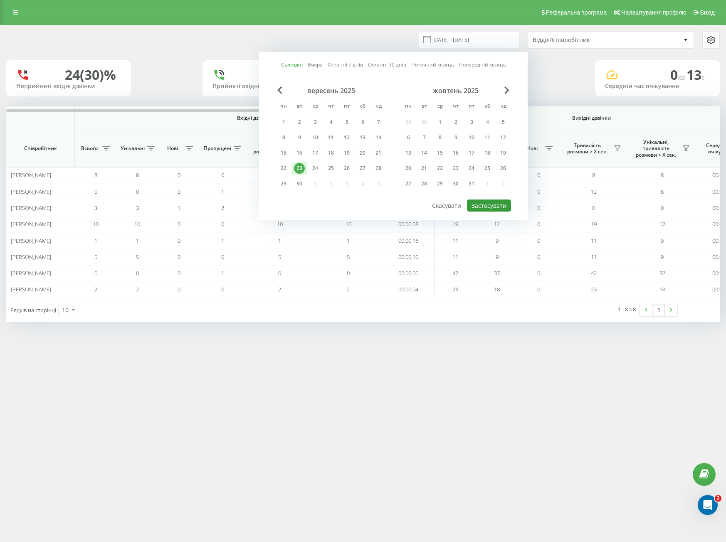
click at [479, 210] on button "Застосувати" at bounding box center [489, 205] width 44 height 12
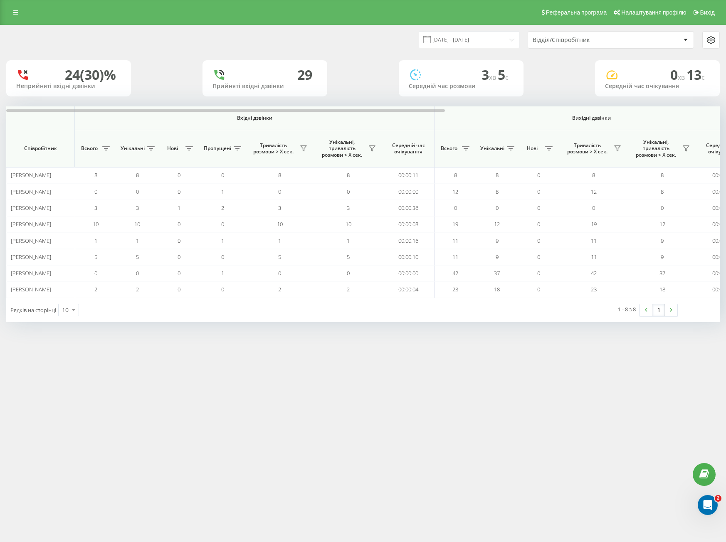
click at [556, 46] on div "Відділ/Співробітник" at bounding box center [610, 40] width 165 height 17
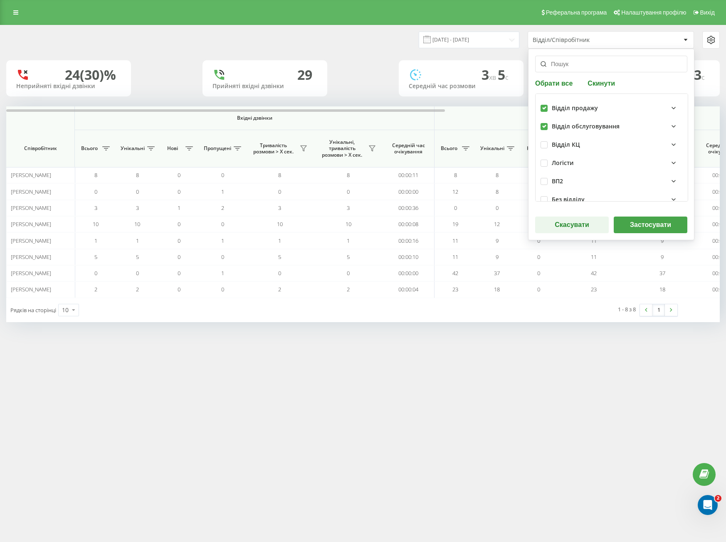
click at [631, 227] on button "Застосувати" at bounding box center [650, 225] width 74 height 17
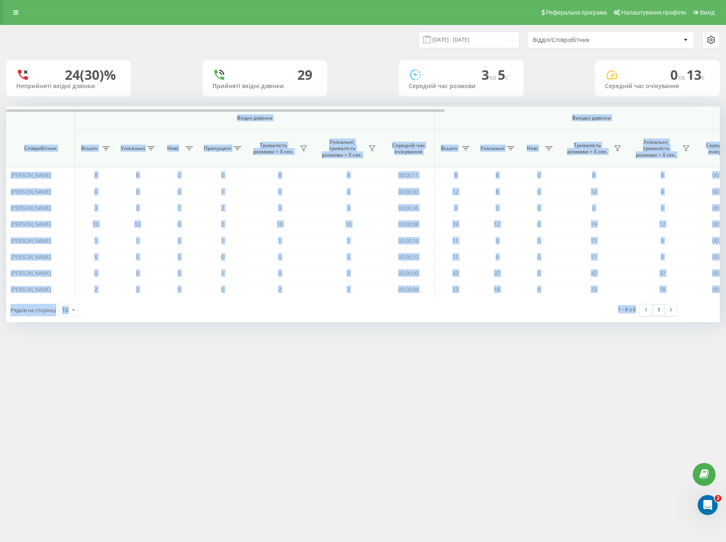
drag, startPoint x: 34, startPoint y: 122, endPoint x: 619, endPoint y: 329, distance: 620.4
click at [619, 329] on div "23.09.2025 - 23.09.2025 Відділ/Співробітник 24 (30)% Неприйняті вхідні дзвінки …" at bounding box center [363, 182] width 726 height 314
copy div "Вхідні дзвінки Вихідні дзвінки Всі дзвінки Співробітник Всього Унікальні Нові П…"
click at [481, 390] on div "Реферальна програма Налаштування профілю Вихід 23.09.2025 - 23.09.2025 Відділ/С…" at bounding box center [363, 271] width 726 height 542
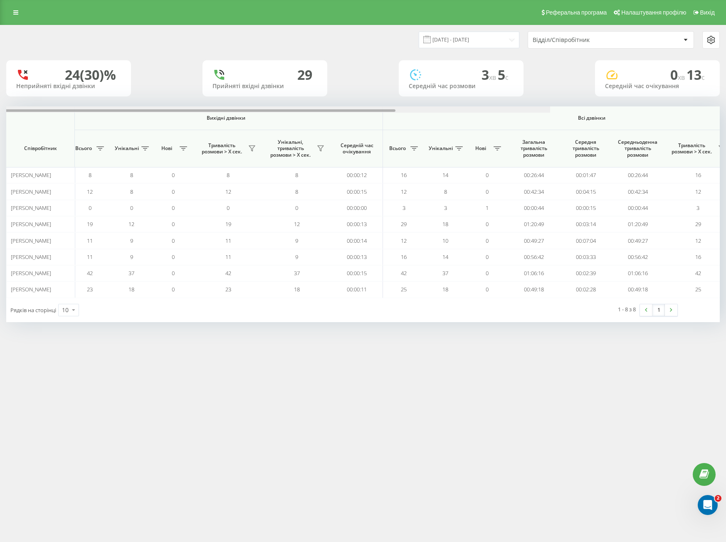
drag, startPoint x: 303, startPoint y: 111, endPoint x: 589, endPoint y: 82, distance: 288.2
click at [589, 82] on div "23.09.2025 - 23.09.2025 Відділ/Співробітник 24 (30)% Неприйняті вхідні дзвінки …" at bounding box center [362, 173] width 713 height 297
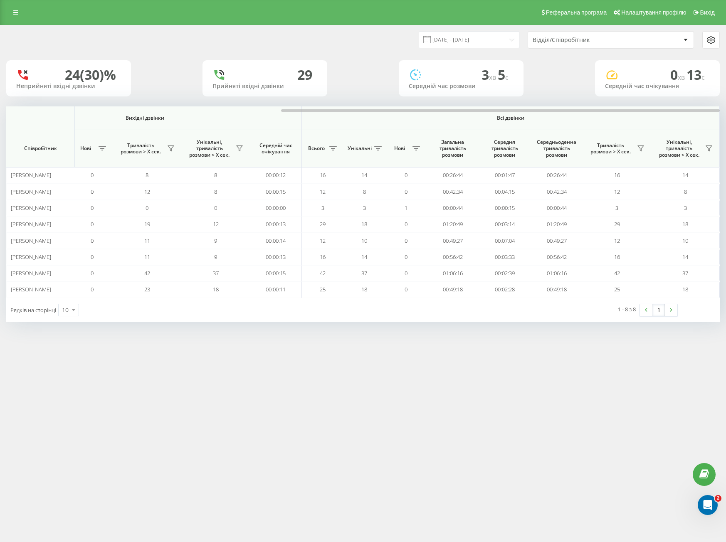
click at [621, 34] on div "Відділ/Співробітник" at bounding box center [610, 40] width 165 height 17
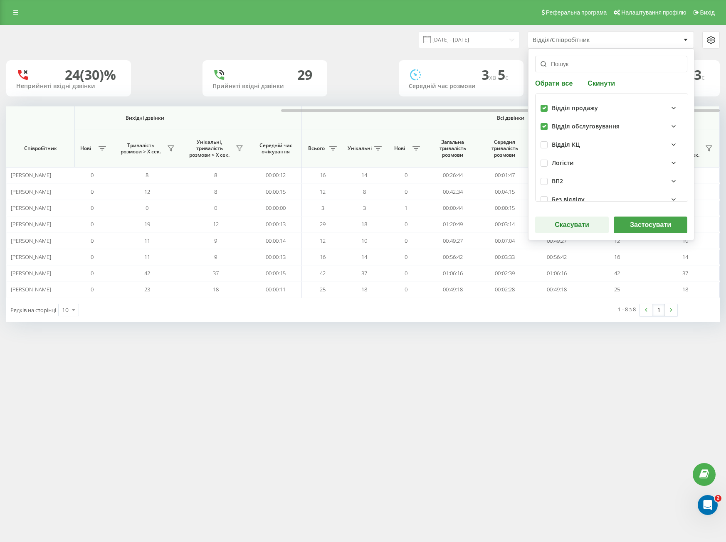
click at [653, 223] on button "Застосувати" at bounding box center [650, 225] width 74 height 17
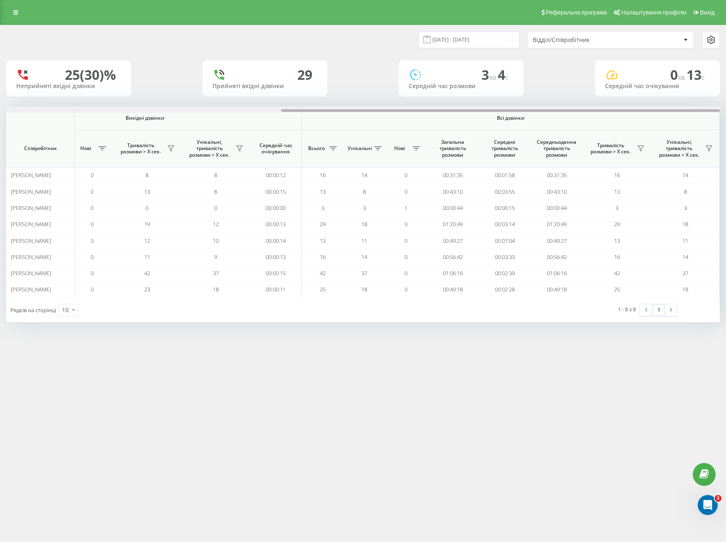
drag, startPoint x: 251, startPoint y: 112, endPoint x: 622, endPoint y: 137, distance: 371.6
click at [622, 137] on div "Вхідні дзвінки Вихідні дзвінки Всі дзвінки Співробітник Всього Унікальні Нові П…" at bounding box center [362, 201] width 713 height 191
click at [568, 43] on div "Відділ/Співробітник" at bounding box center [581, 40] width 99 height 7
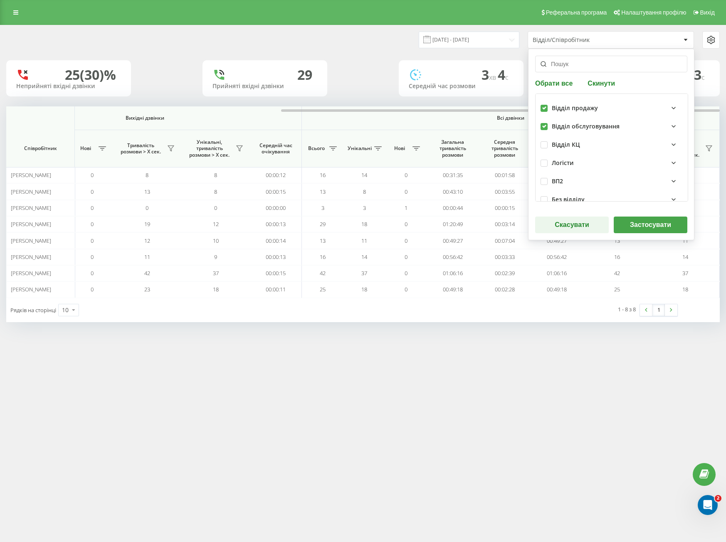
click at [650, 222] on button "Застосувати" at bounding box center [650, 225] width 74 height 17
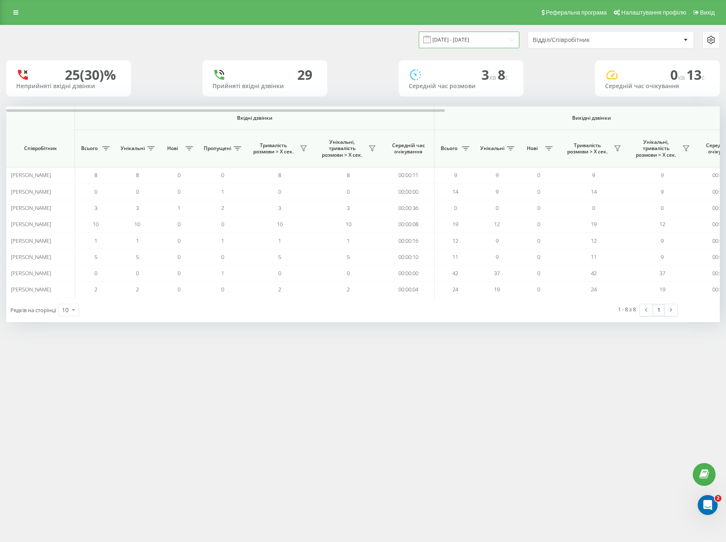
click at [480, 39] on input "[DATE] - [DATE]" at bounding box center [469, 40] width 101 height 16
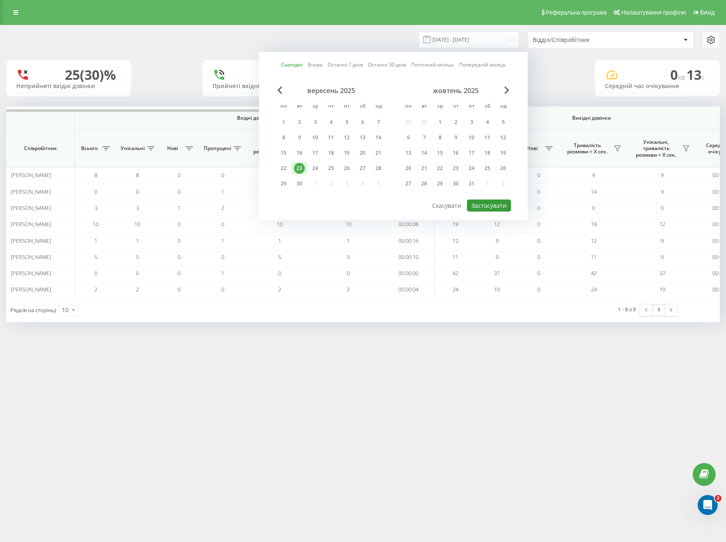
click at [484, 204] on button "Застосувати" at bounding box center [489, 205] width 44 height 12
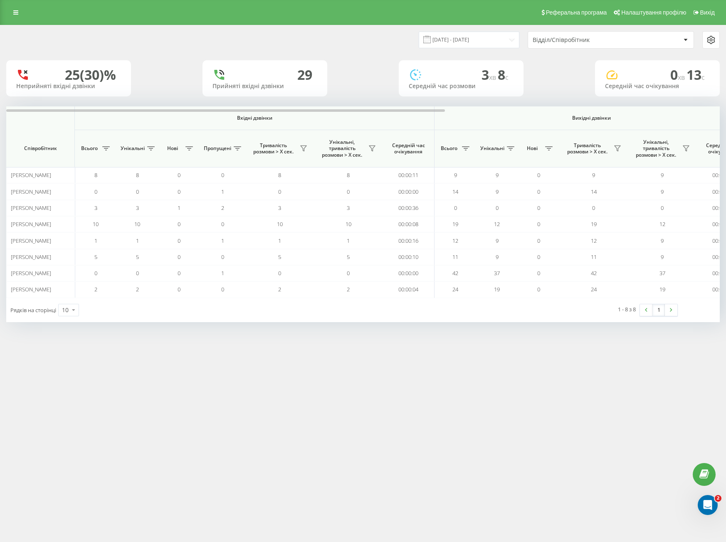
click at [569, 39] on div "Відділ/Співробітник" at bounding box center [581, 40] width 99 height 7
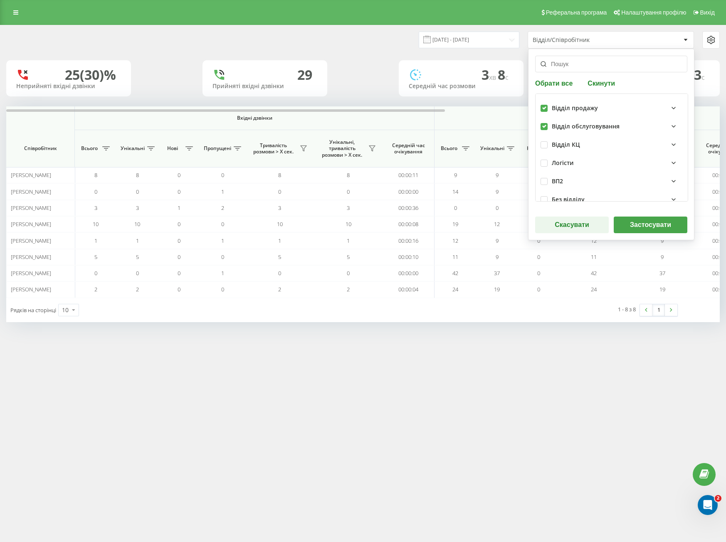
click at [649, 222] on button "Застосувати" at bounding box center [650, 225] width 74 height 17
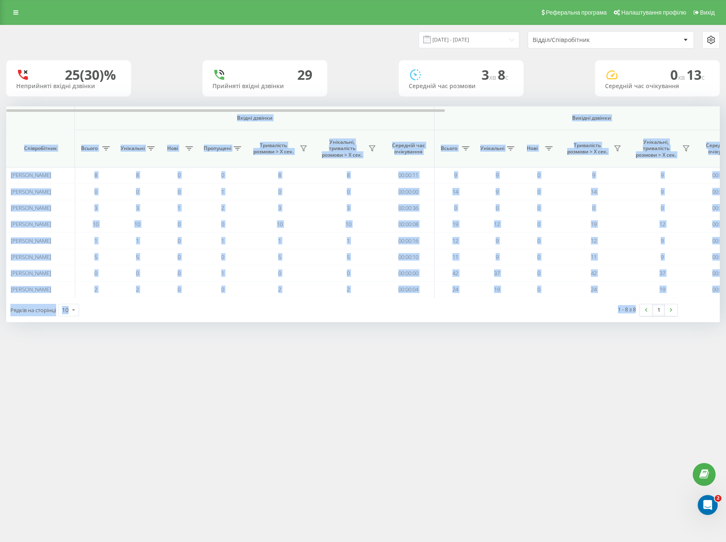
drag, startPoint x: 42, startPoint y: 123, endPoint x: 630, endPoint y: 325, distance: 620.7
click at [630, 325] on div "23.09.2025 - 23.09.2025 Відділ/Співробітник 25 (30)% Неприйняті вхідні дзвінки …" at bounding box center [363, 182] width 726 height 314
copy div "Вхідні дзвінки Вихідні дзвінки Всі дзвінки Співробітник Всього Унікальні Нові П…"
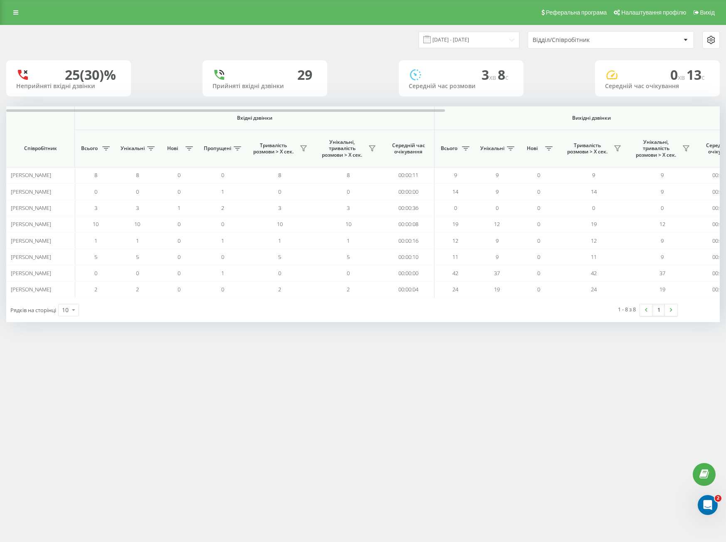
click at [609, 44] on div "Відділ/Співробітник" at bounding box center [610, 40] width 165 height 17
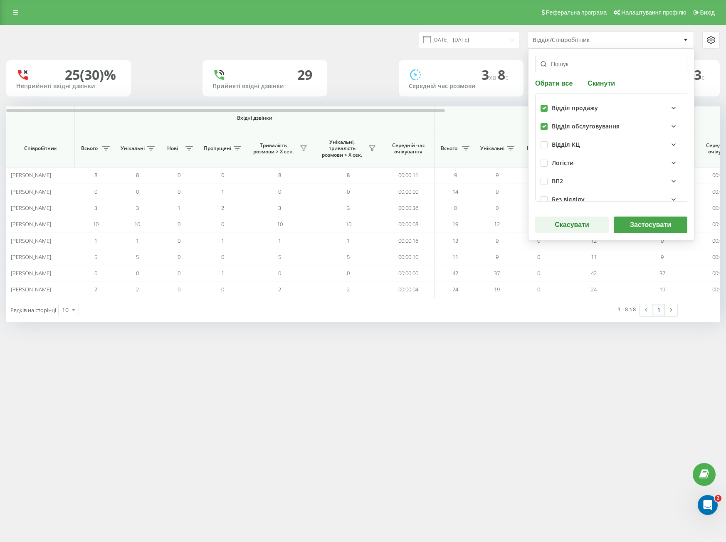
click at [656, 231] on button "Застосувати" at bounding box center [650, 225] width 74 height 17
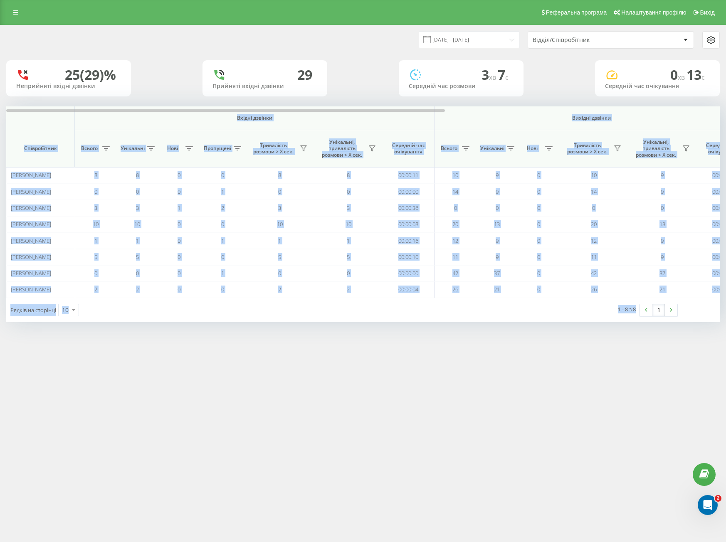
drag, startPoint x: 49, startPoint y: 124, endPoint x: 628, endPoint y: 366, distance: 628.0
click at [635, 380] on div "Реферальна програма Налаштування профілю Вихід 23.09.2025 - 23.09.2025 Відділ/С…" at bounding box center [363, 271] width 726 height 542
copy div "Вхідні дзвінки Вихідні дзвінки Всі дзвінки Співробітник Всього Унікальні Нові П…"
click at [570, 24] on link "Реферальна програма" at bounding box center [573, 12] width 73 height 25
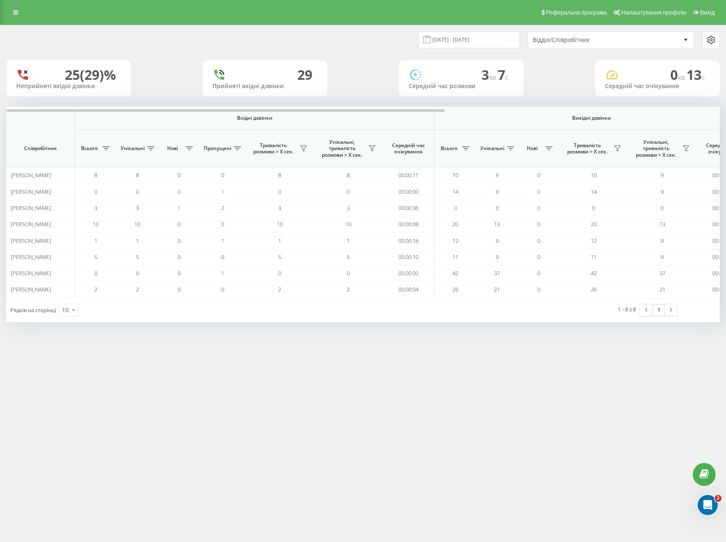
click at [577, 38] on div "Відділ/Співробітник" at bounding box center [581, 40] width 99 height 7
